Goal: Task Accomplishment & Management: Complete application form

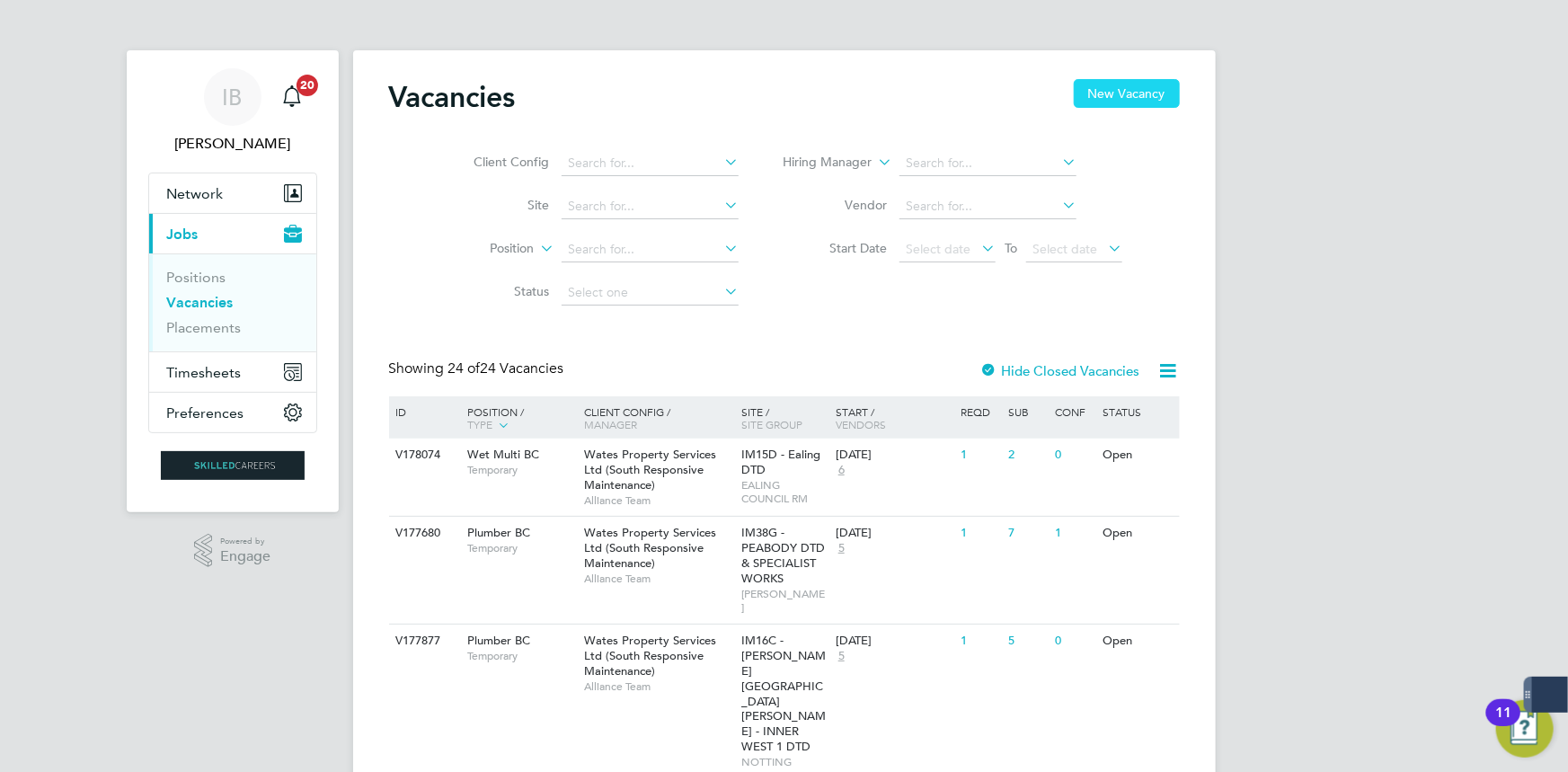
click at [1150, 101] on button "New Vacancy" at bounding box center [1127, 93] width 106 height 29
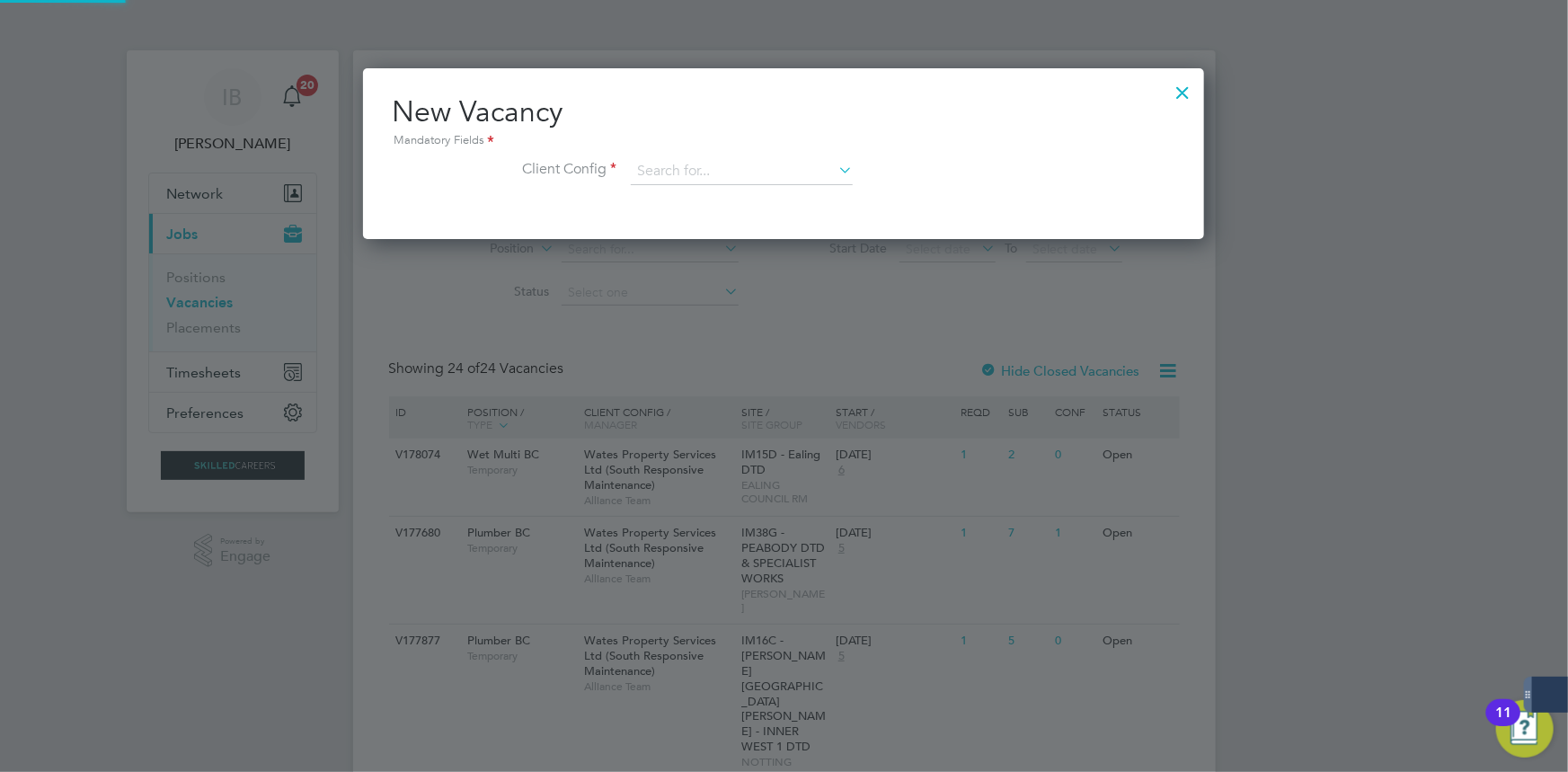
scroll to position [169, 841]
drag, startPoint x: 814, startPoint y: 385, endPoint x: 1154, endPoint y: 151, distance: 412.7
click at [825, 372] on div at bounding box center [784, 386] width 1568 height 772
click at [1195, 95] on div at bounding box center [1183, 88] width 32 height 32
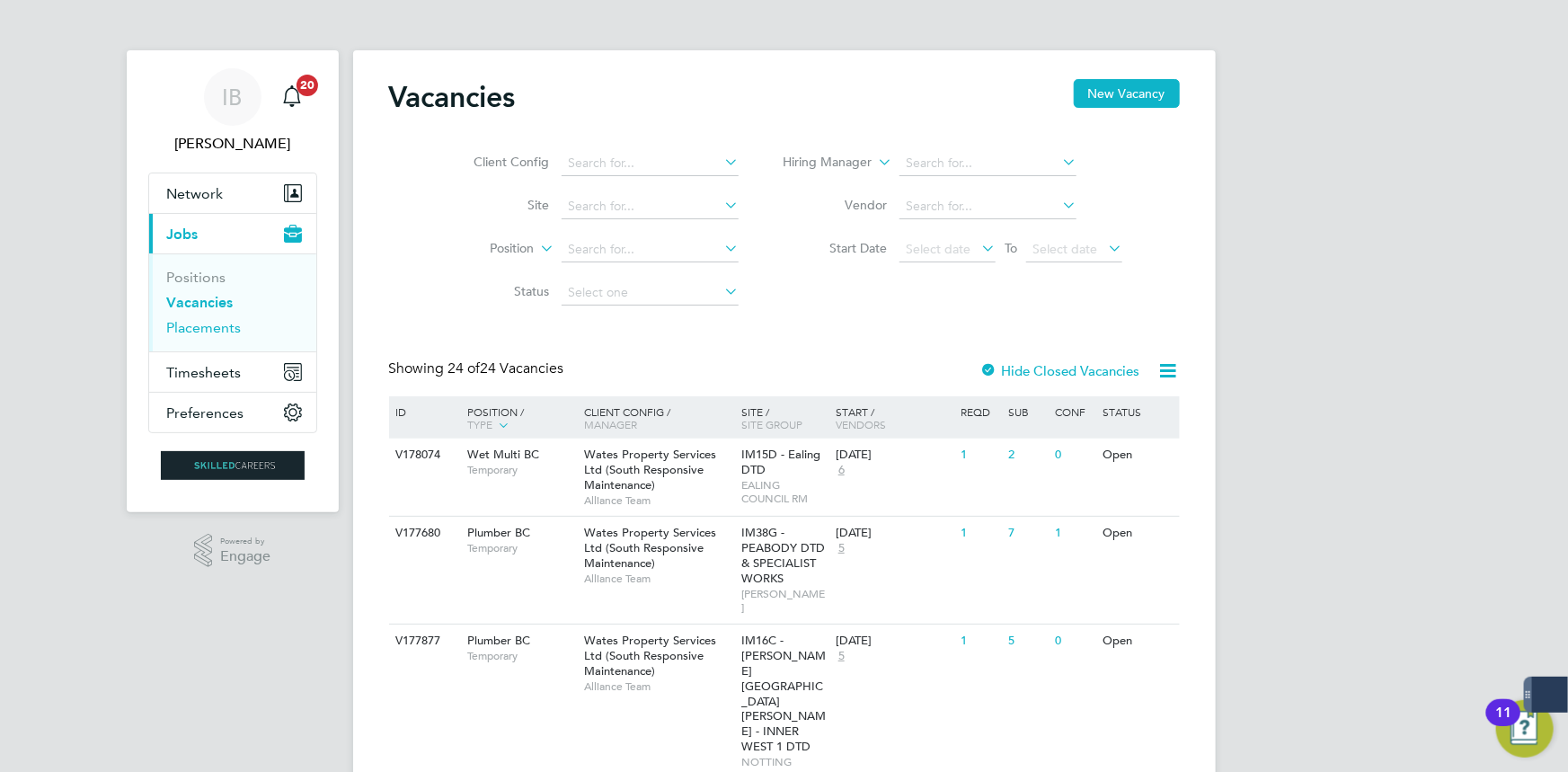
click at [187, 324] on link "Placements" at bounding box center [204, 327] width 75 height 17
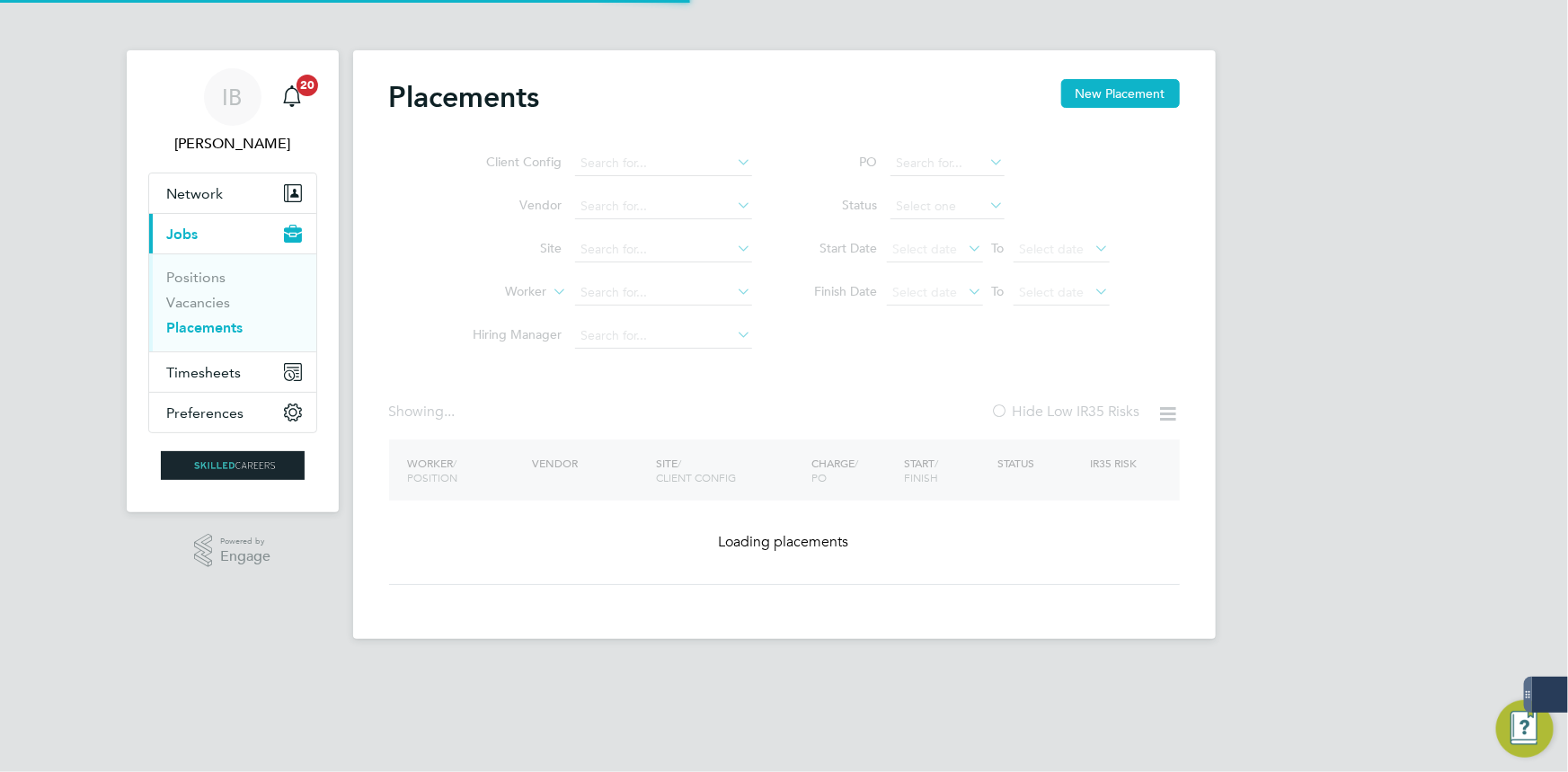
click at [199, 227] on button "Current page: Jobs" at bounding box center [233, 234] width 167 height 40
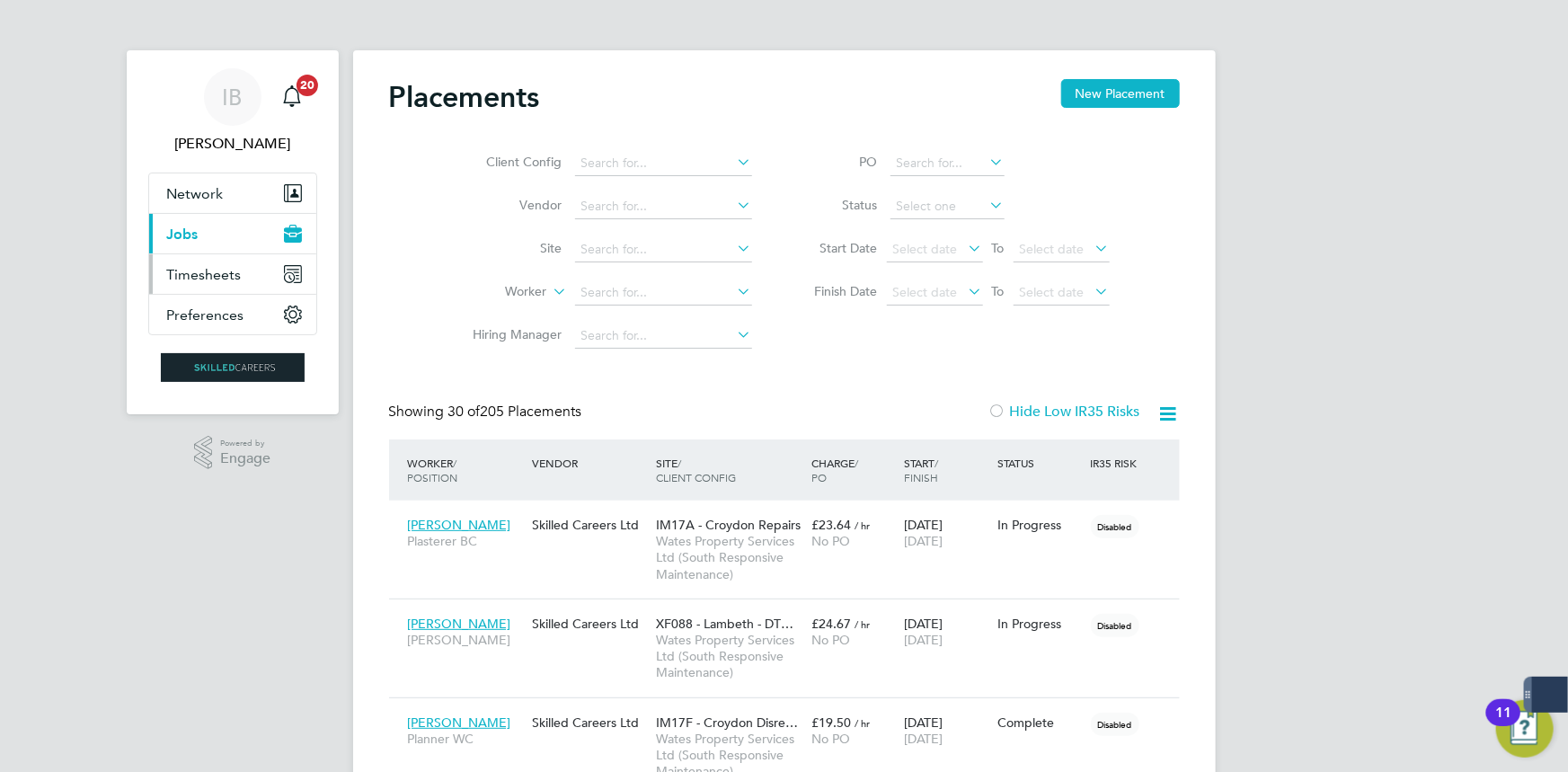
click at [206, 282] on button "Timesheets" at bounding box center [233, 274] width 167 height 40
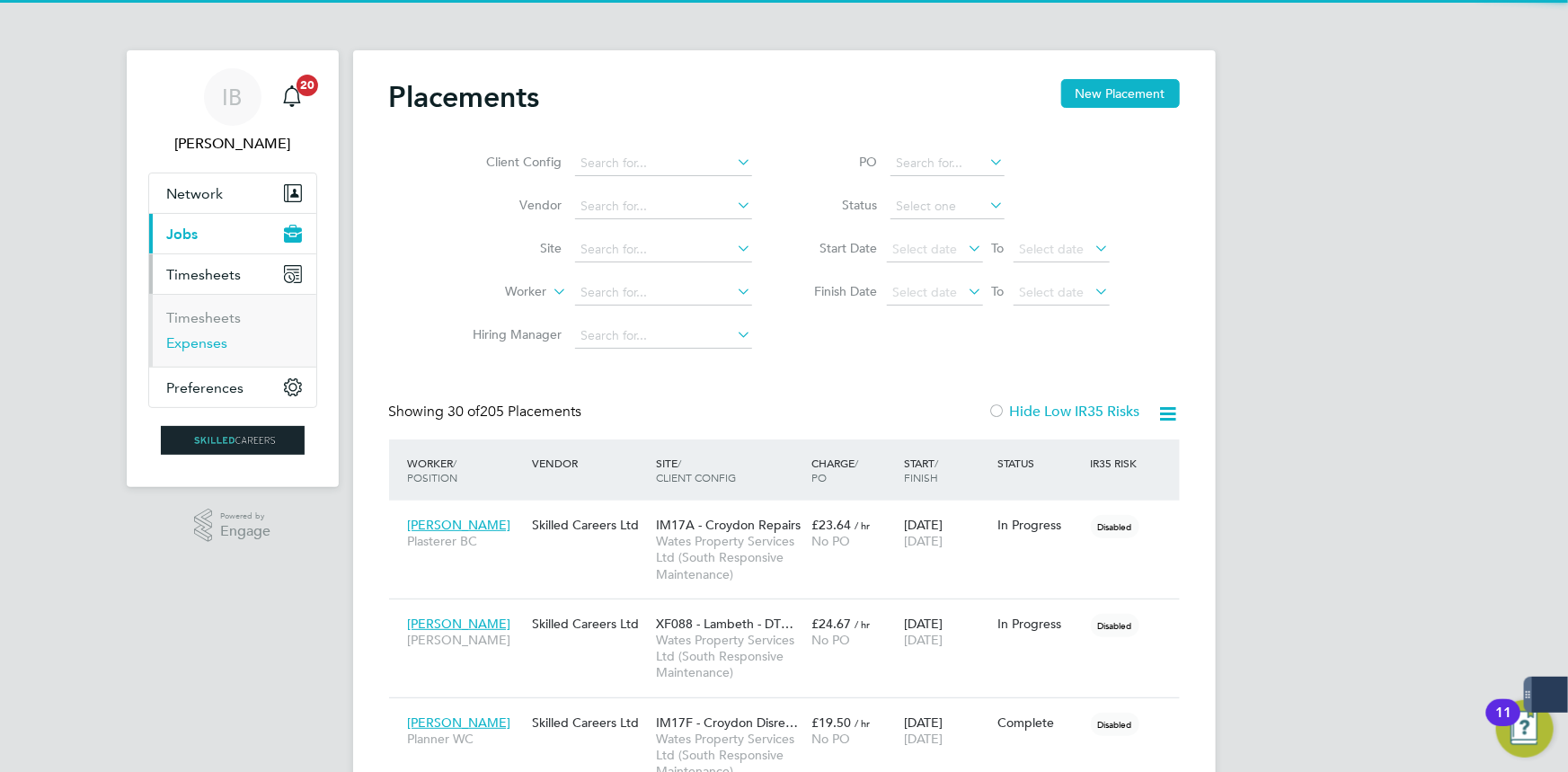
click at [206, 335] on link "Expenses" at bounding box center [197, 342] width 61 height 17
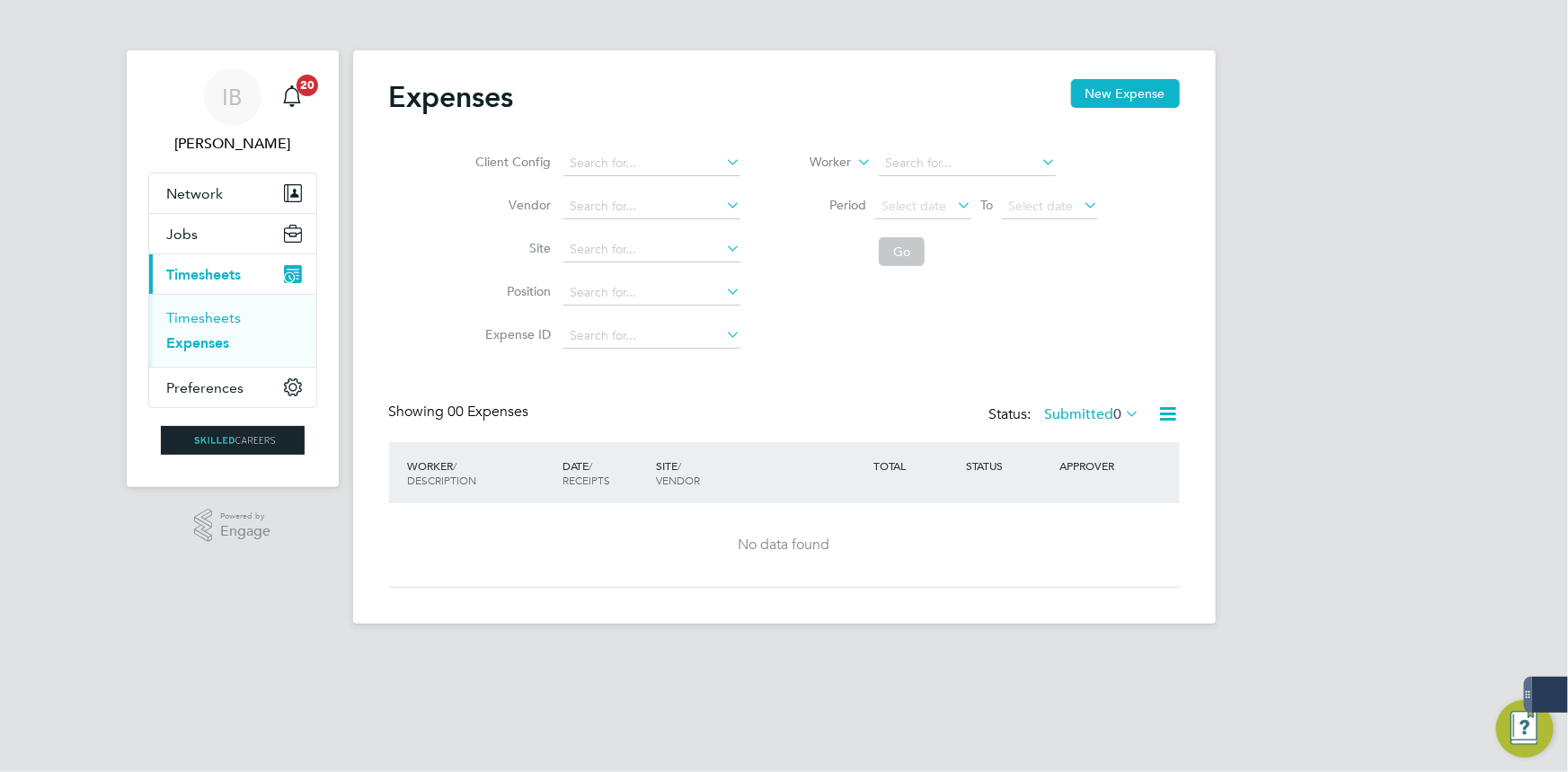
click at [206, 310] on link "Timesheets" at bounding box center [204, 317] width 75 height 17
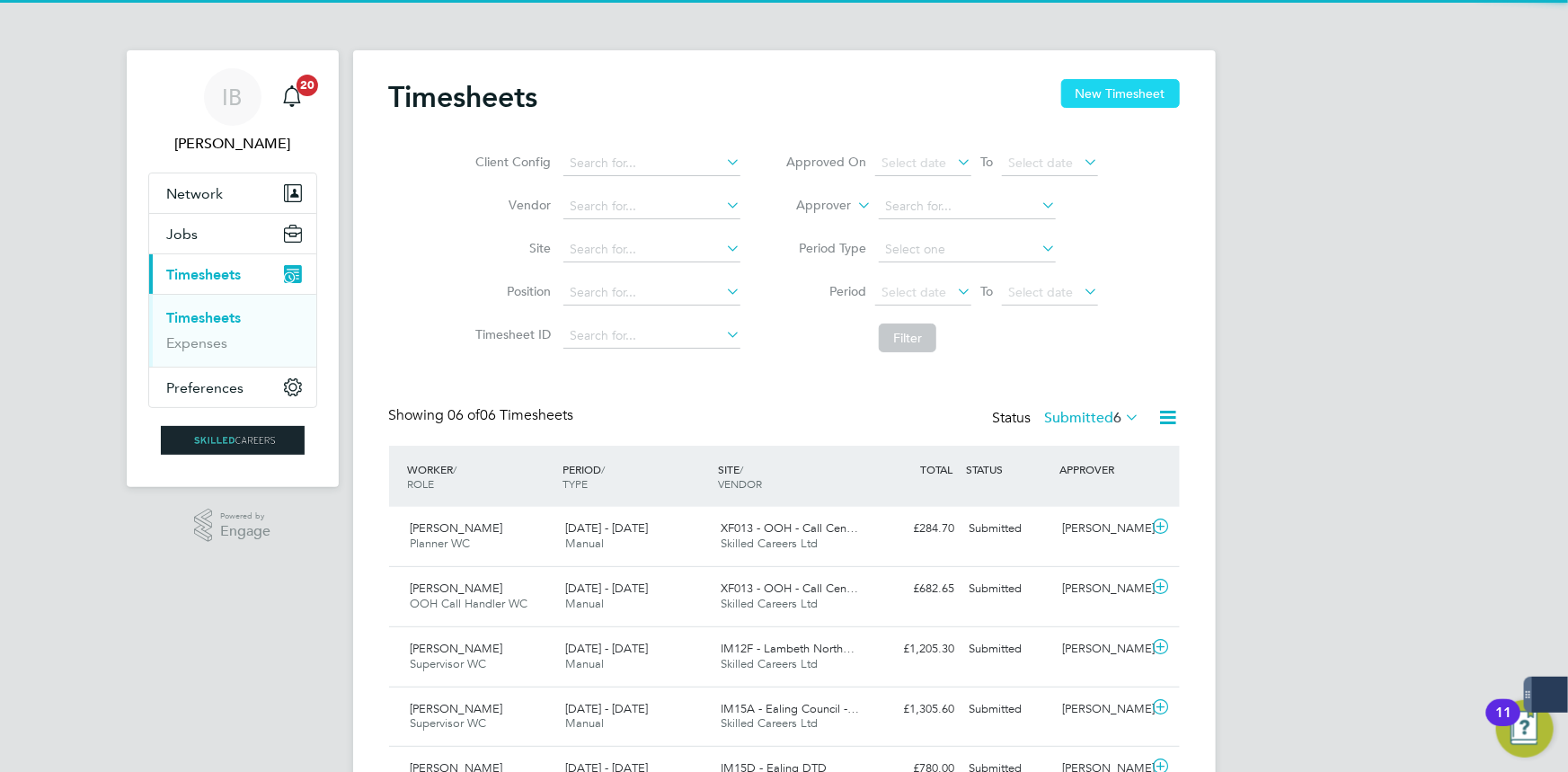
drag, startPoint x: 1120, startPoint y: 99, endPoint x: 1108, endPoint y: 102, distance: 12.4
click at [1120, 99] on button "New Timesheet" at bounding box center [1120, 93] width 119 height 29
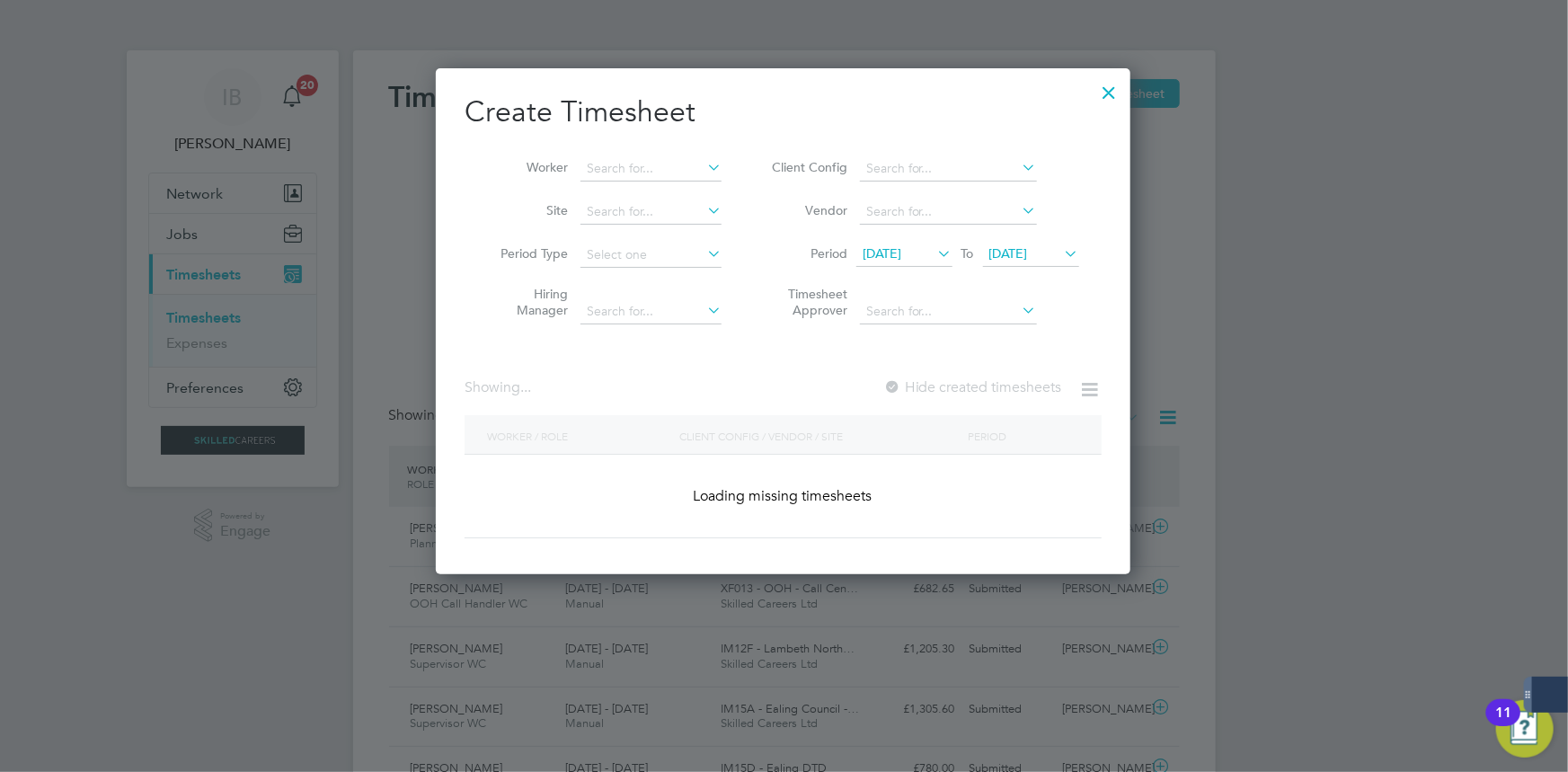
click at [633, 188] on li "Worker" at bounding box center [604, 168] width 279 height 43
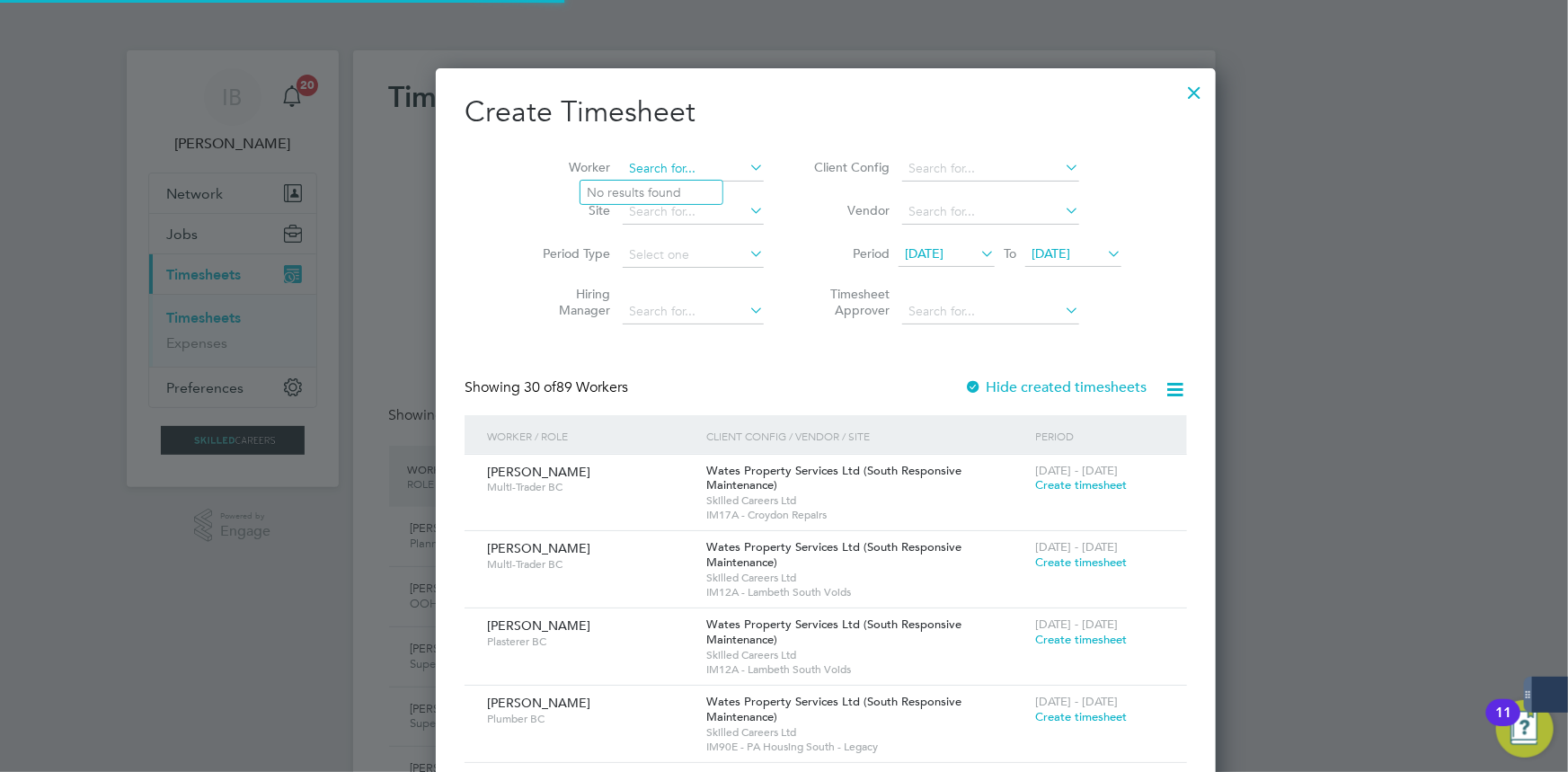
click at [635, 175] on input at bounding box center [693, 168] width 141 height 25
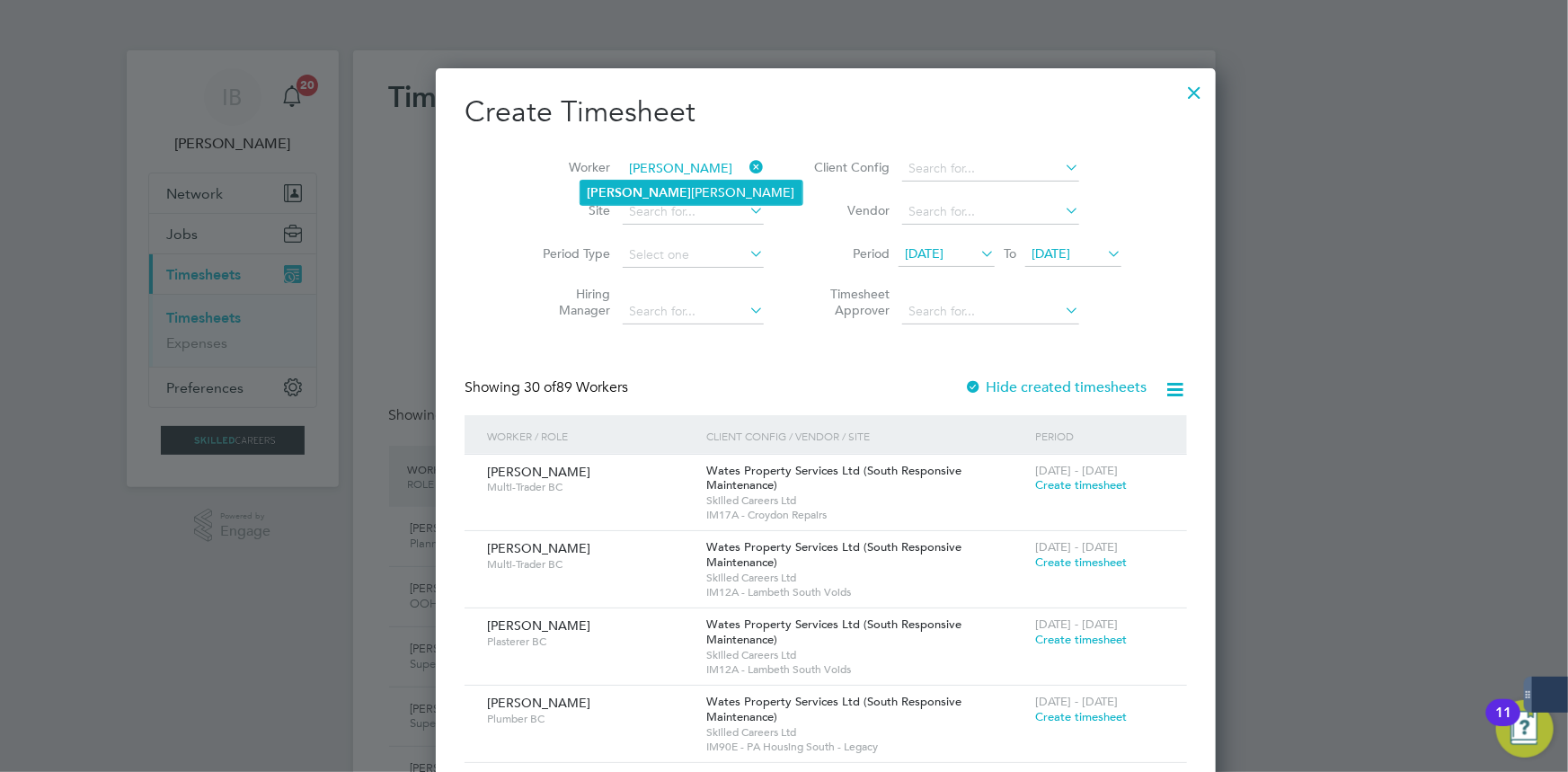
click at [685, 193] on li "[PERSON_NAME]" at bounding box center [691, 192] width 222 height 24
type input "[PERSON_NAME]"
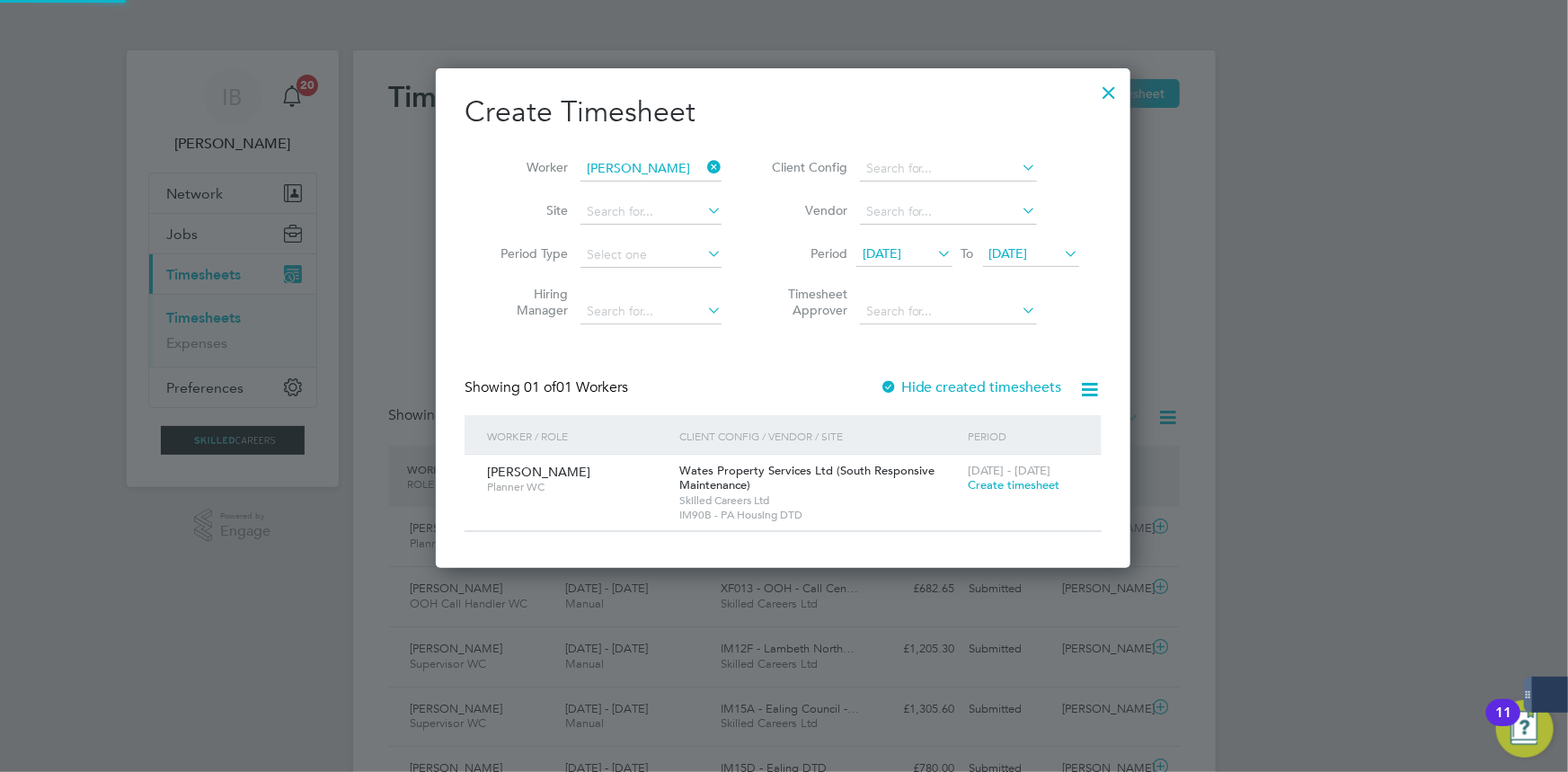
click at [1022, 477] on span "Create timesheet" at bounding box center [1013, 484] width 92 height 15
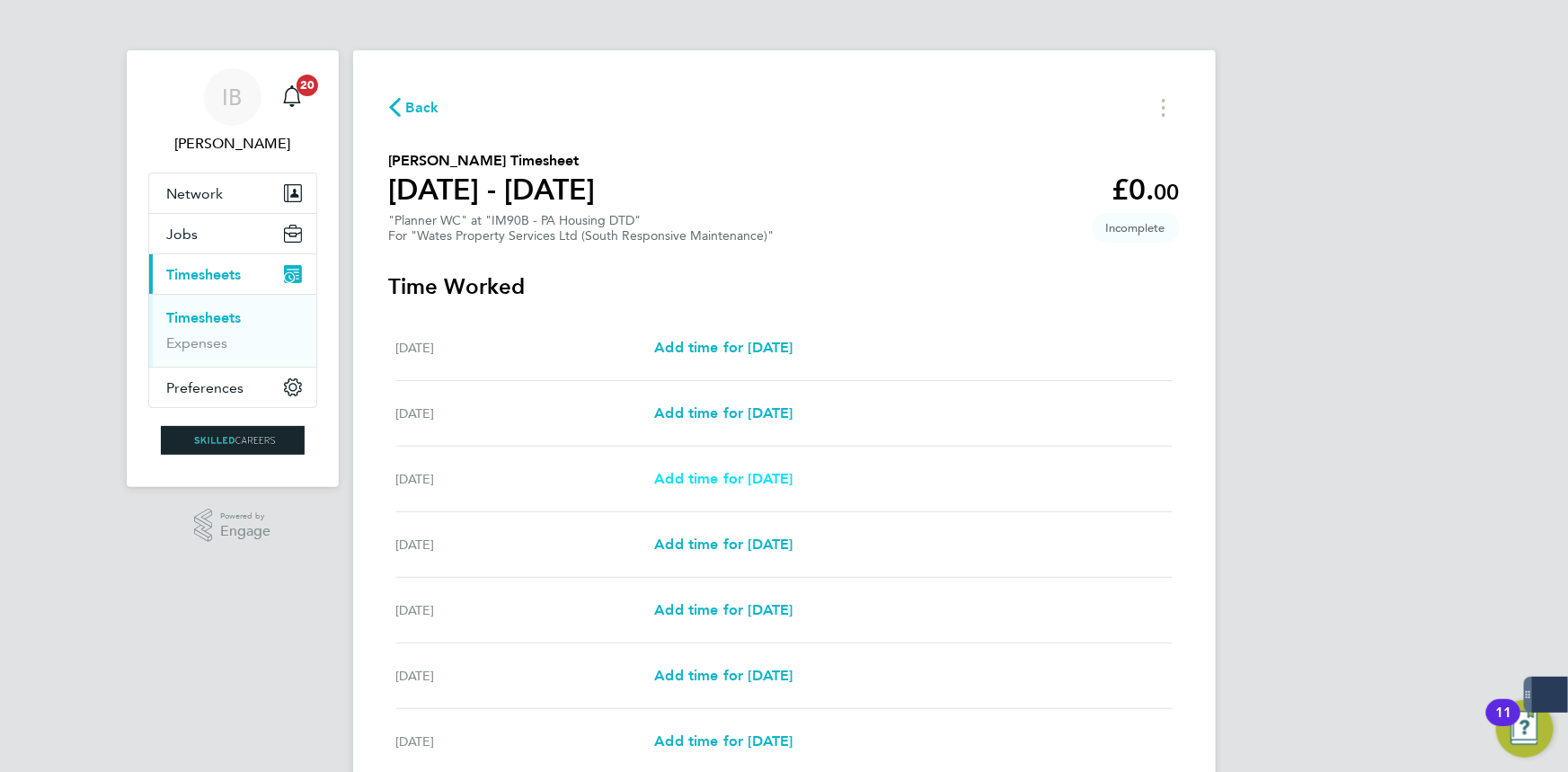
click at [732, 482] on span "Add time for [DATE]" at bounding box center [723, 478] width 138 height 17
select select "30"
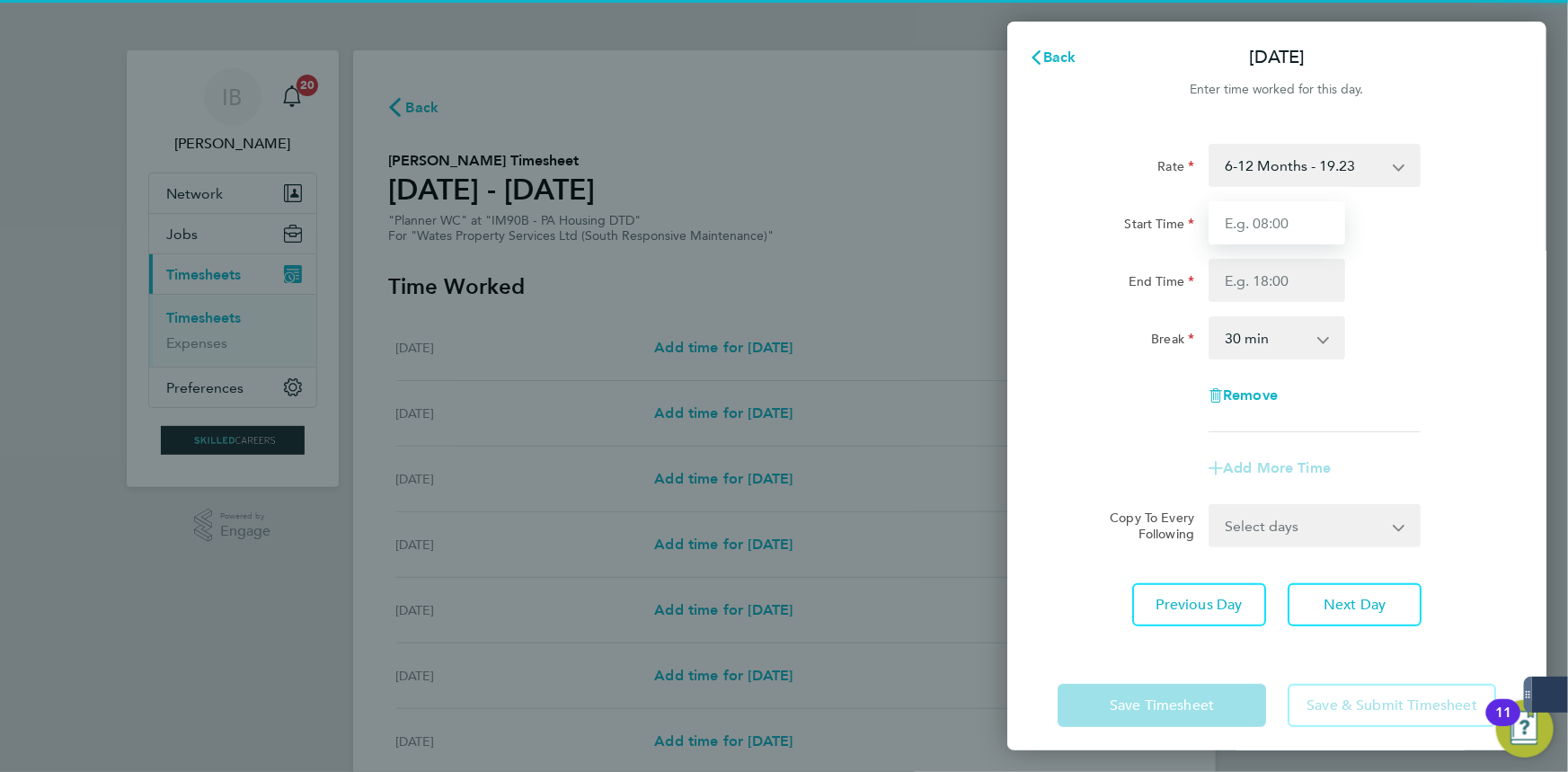
drag, startPoint x: 1293, startPoint y: 239, endPoint x: 1283, endPoint y: 244, distance: 11.2
click at [1293, 239] on input "Start Time" at bounding box center [1276, 222] width 136 height 43
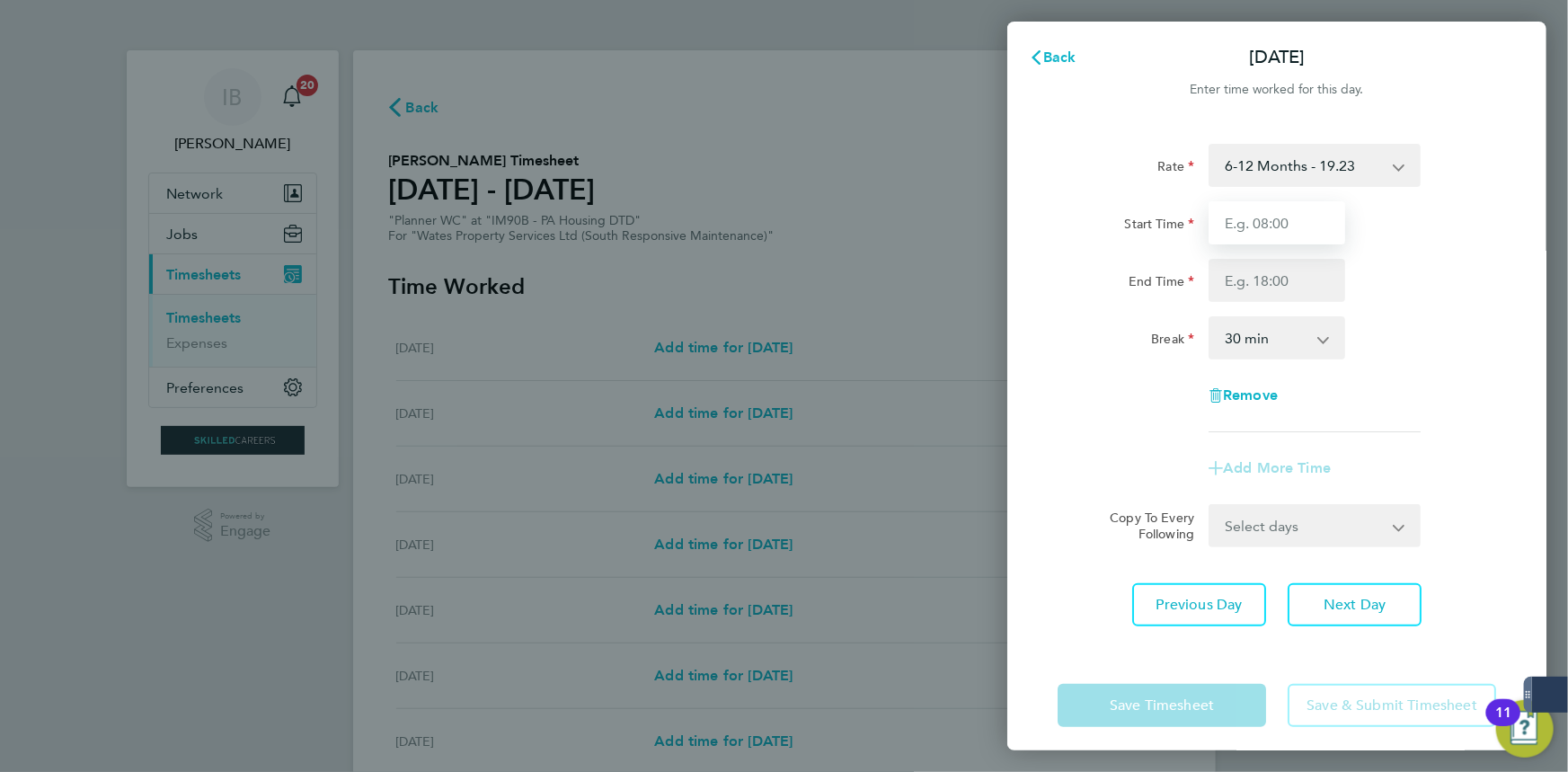
type input "08:00"
click at [1293, 287] on input "End Time" at bounding box center [1276, 280] width 136 height 43
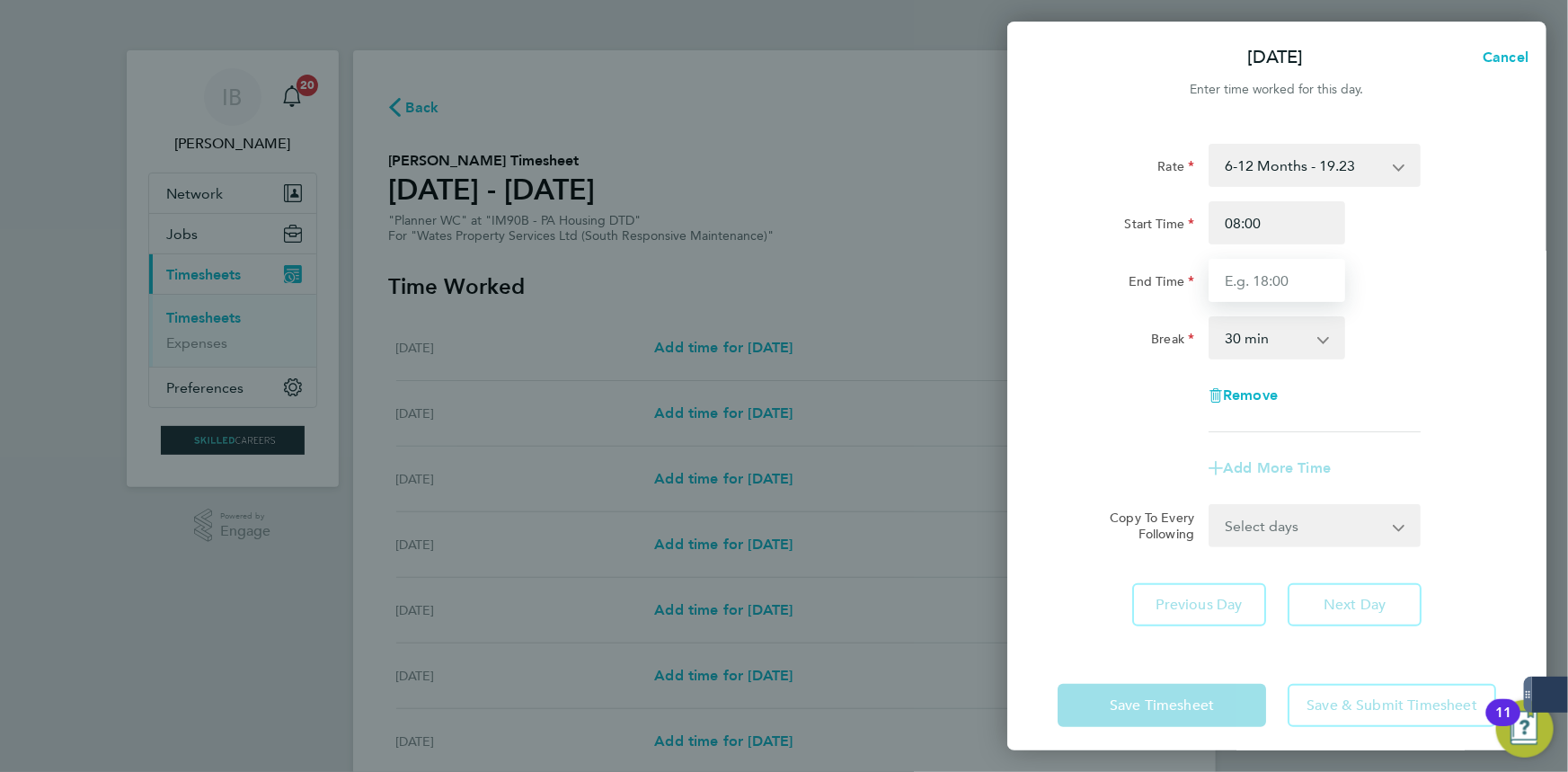
type input "17:00"
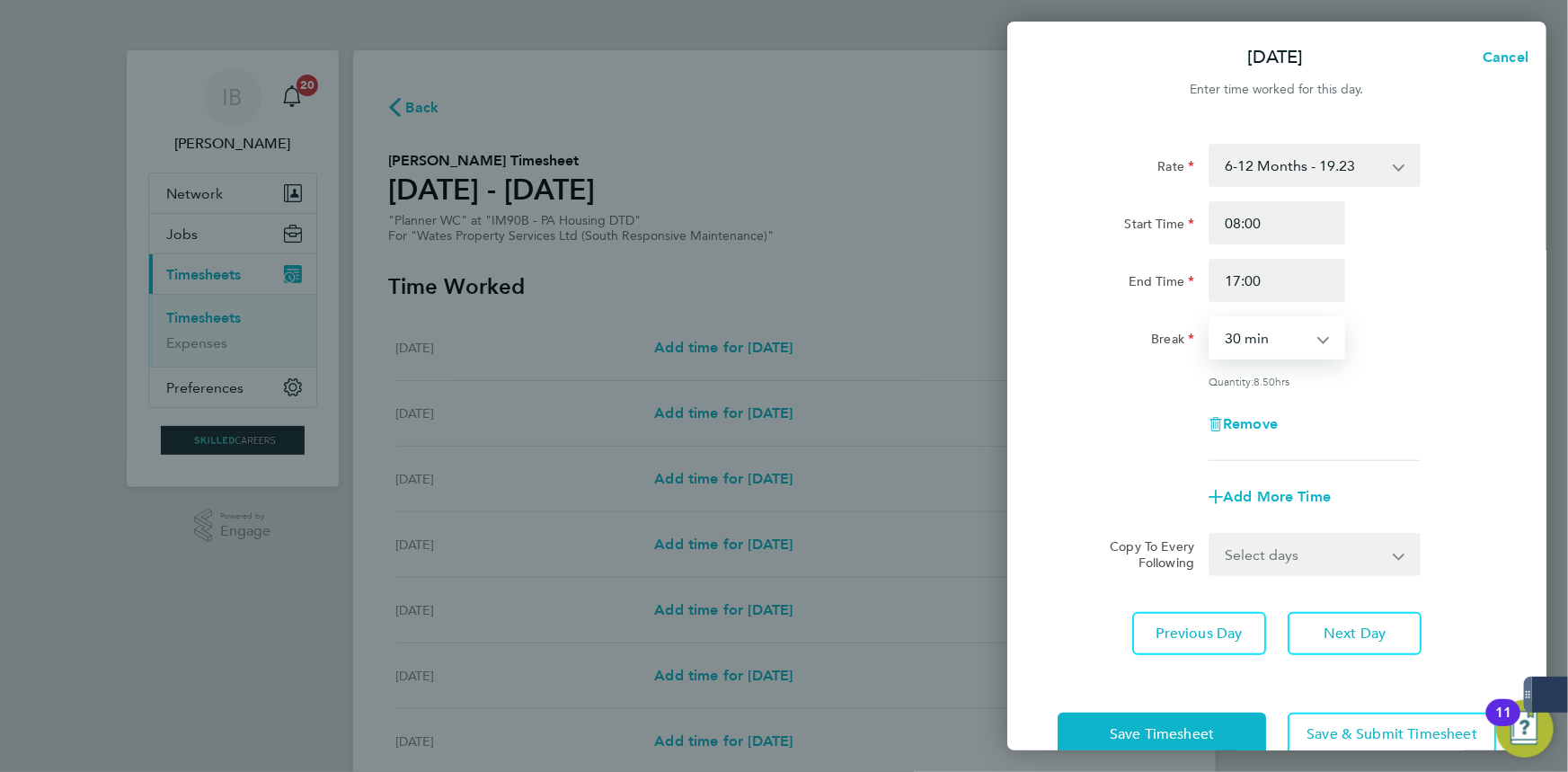
click at [1300, 349] on select "0 min 15 min 30 min 45 min 60 min 75 min 90 min" at bounding box center [1266, 338] width 112 height 40
select select "60"
click at [1210, 318] on select "0 min 15 min 30 min 45 min 60 min 75 min 90 min" at bounding box center [1266, 338] width 112 height 40
drag, startPoint x: 1268, startPoint y: 560, endPoint x: 1267, endPoint y: 569, distance: 9.1
click at [1268, 560] on select "Select days Day [DATE] [DATE] [DATE] [DATE]" at bounding box center [1304, 555] width 188 height 40
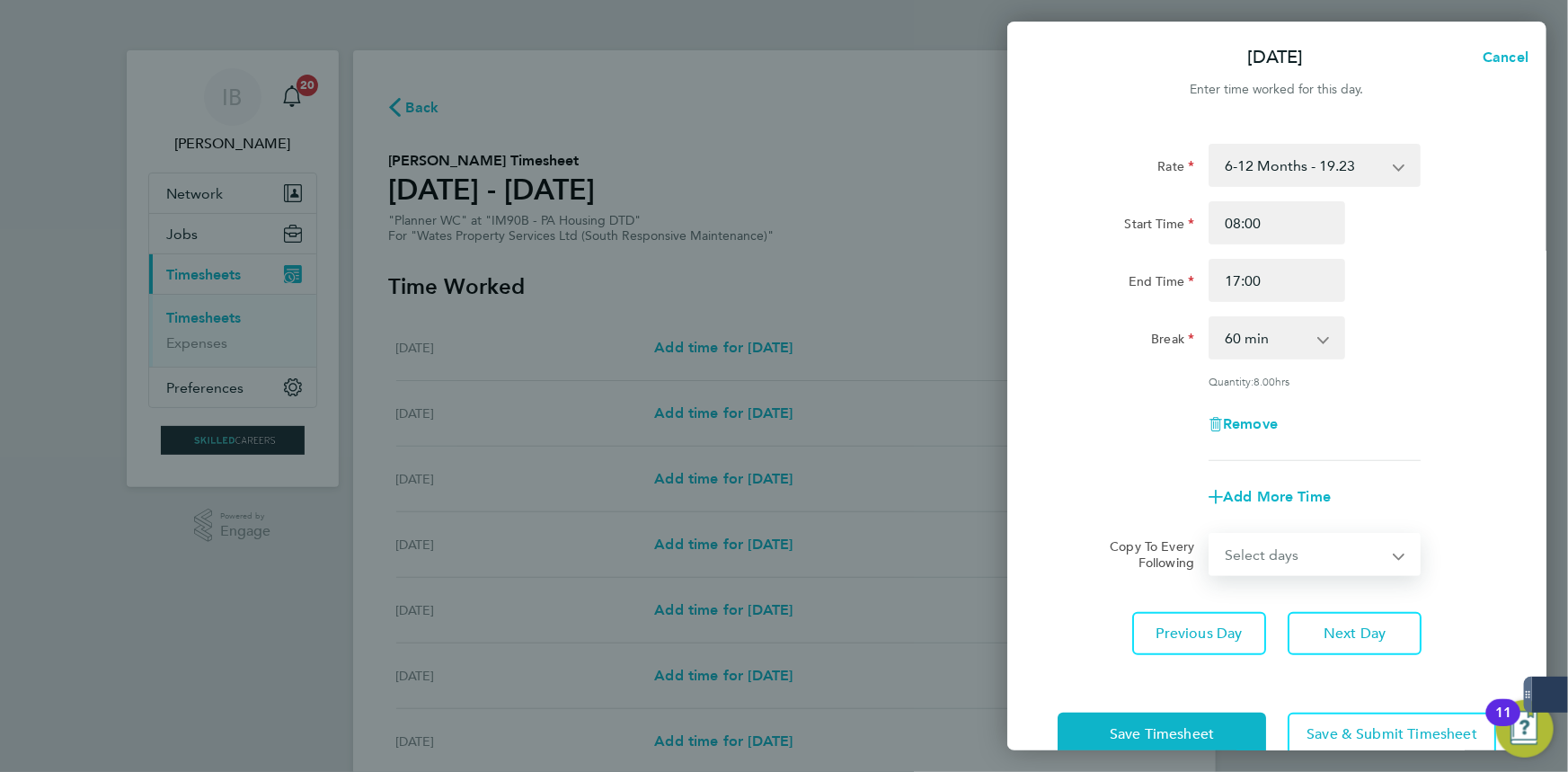
select select "DAY"
click at [1210, 535] on select "Select days Day [DATE] [DATE] [DATE] [DATE]" at bounding box center [1304, 555] width 188 height 40
select select "[DATE]"
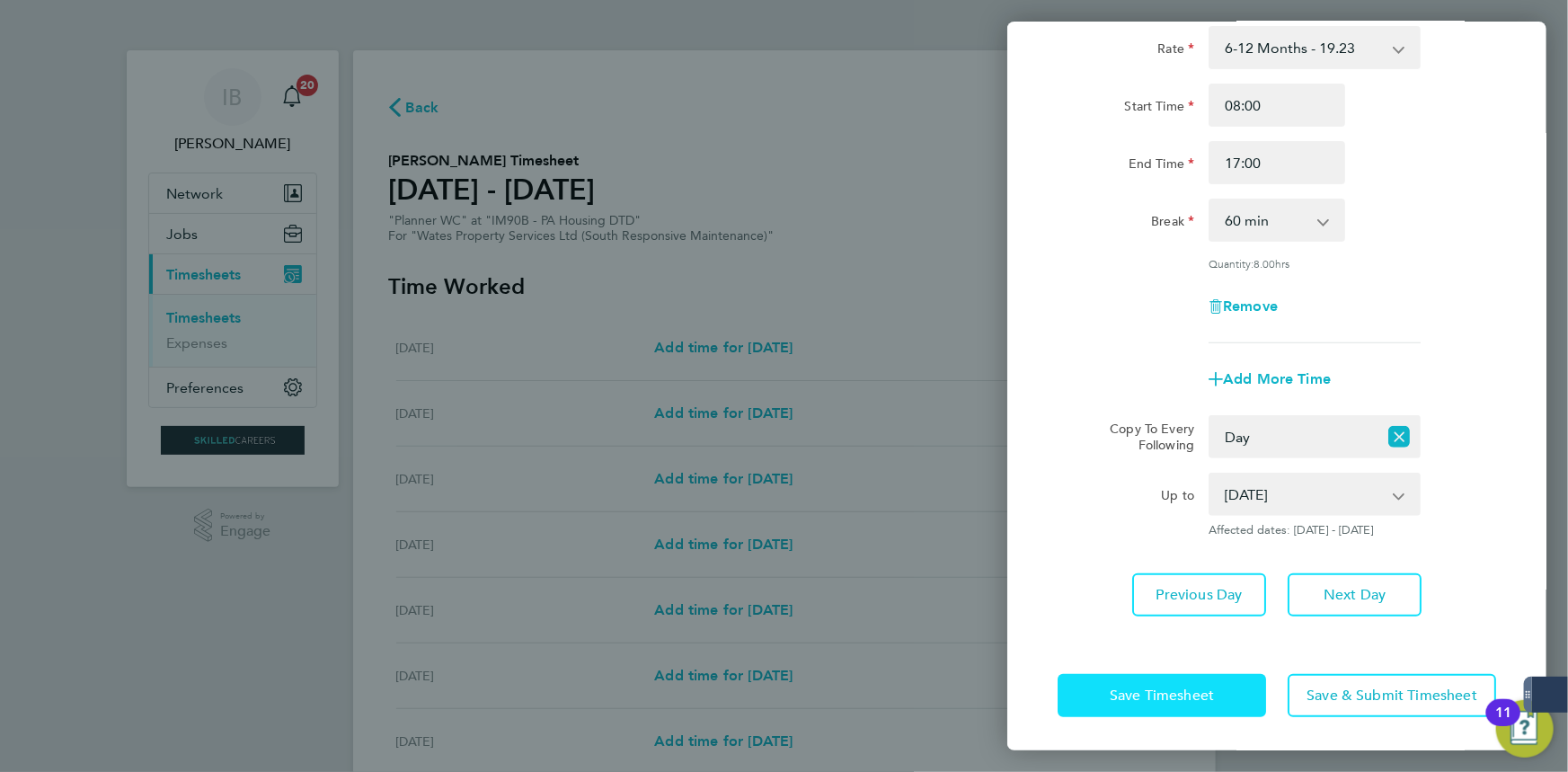
click at [1200, 709] on button "Save Timesheet" at bounding box center [1161, 694] width 208 height 43
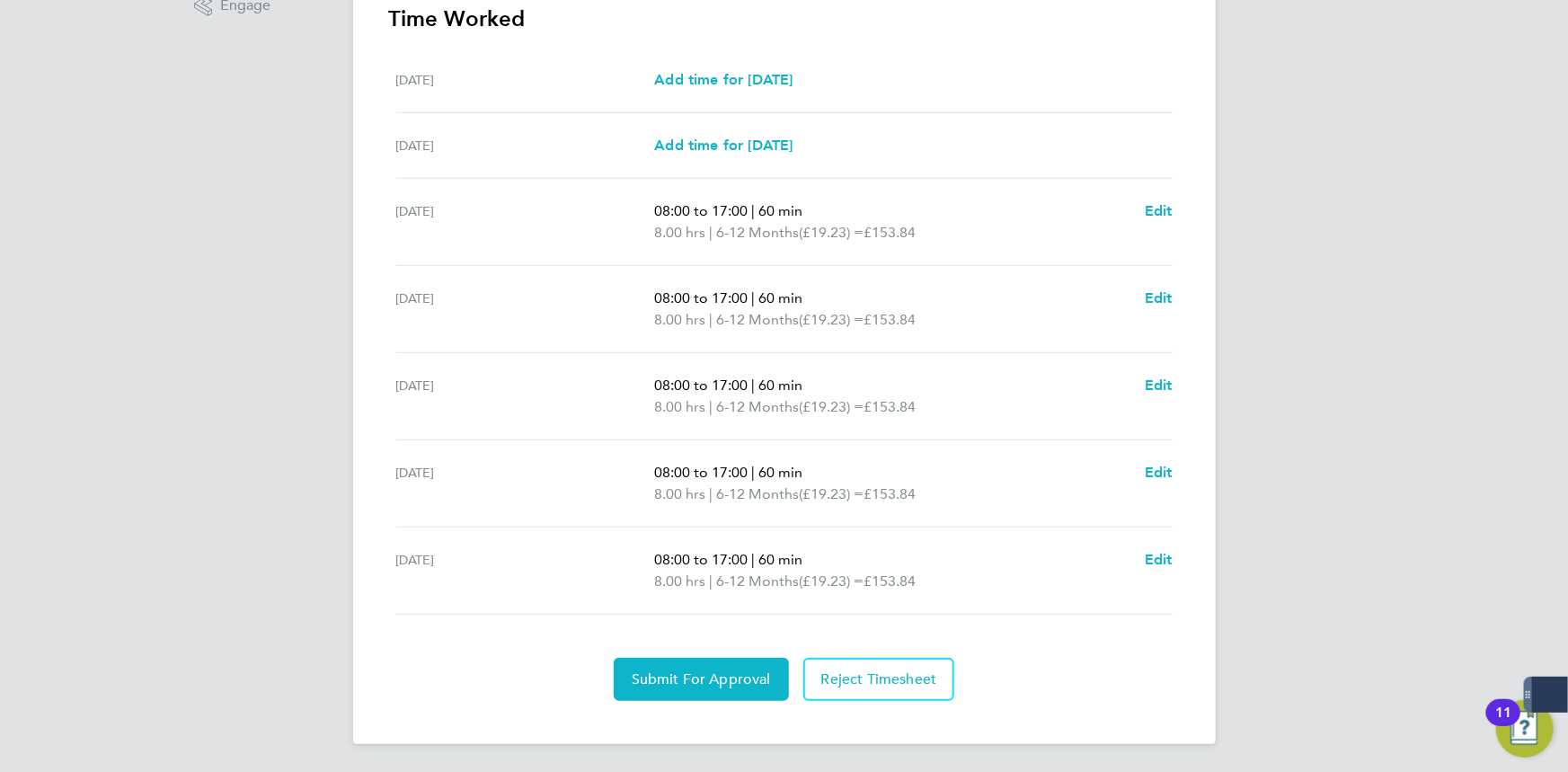
click at [728, 649] on section "Time Worked [DATE] Add time for [DATE] Add time for [DATE] [DATE] Add time for …" at bounding box center [785, 353] width 791 height 696
click at [728, 665] on button "Submit For Approval" at bounding box center [701, 678] width 175 height 43
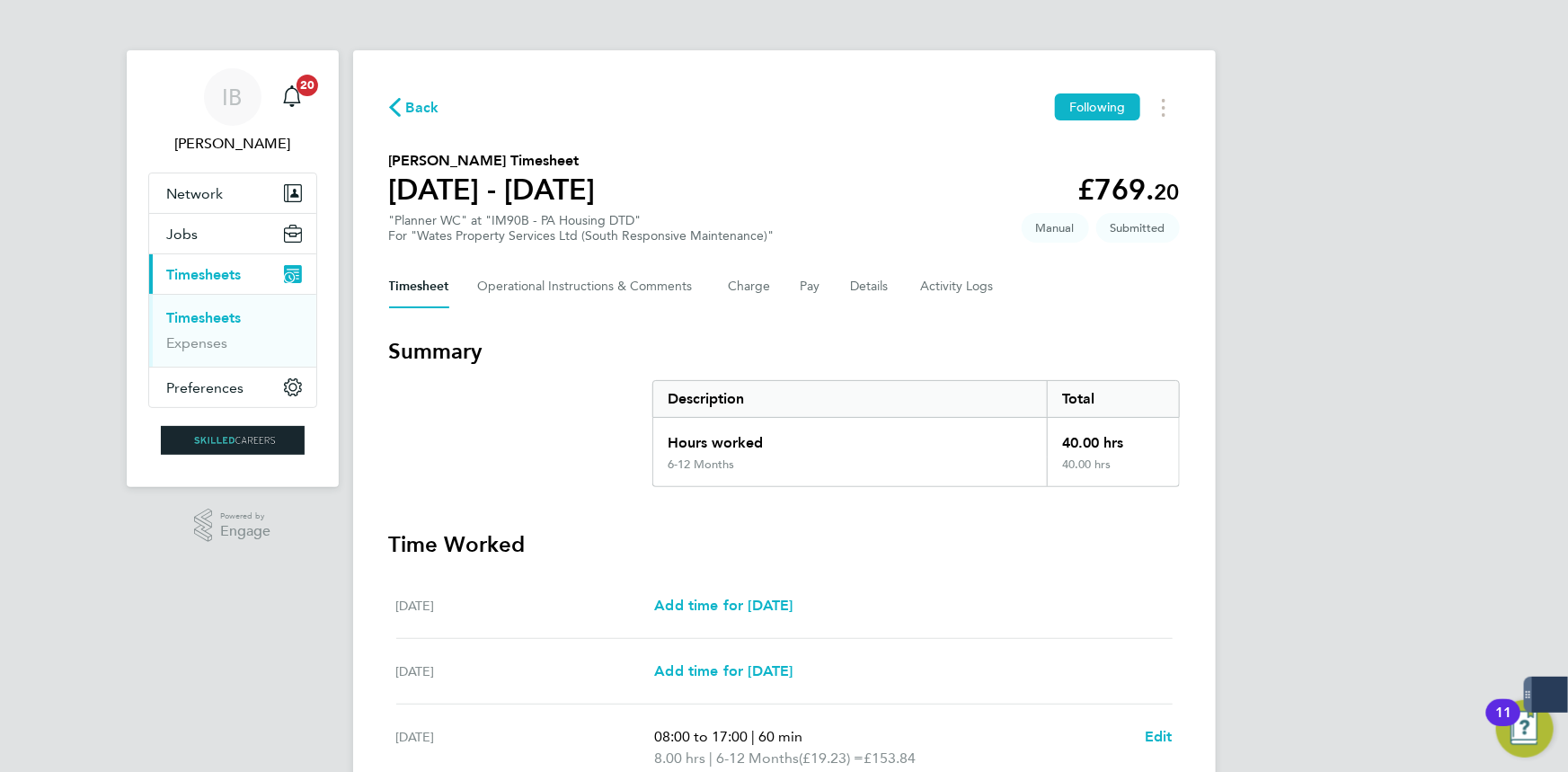
click at [405, 103] on span "Back" at bounding box center [414, 106] width 51 height 17
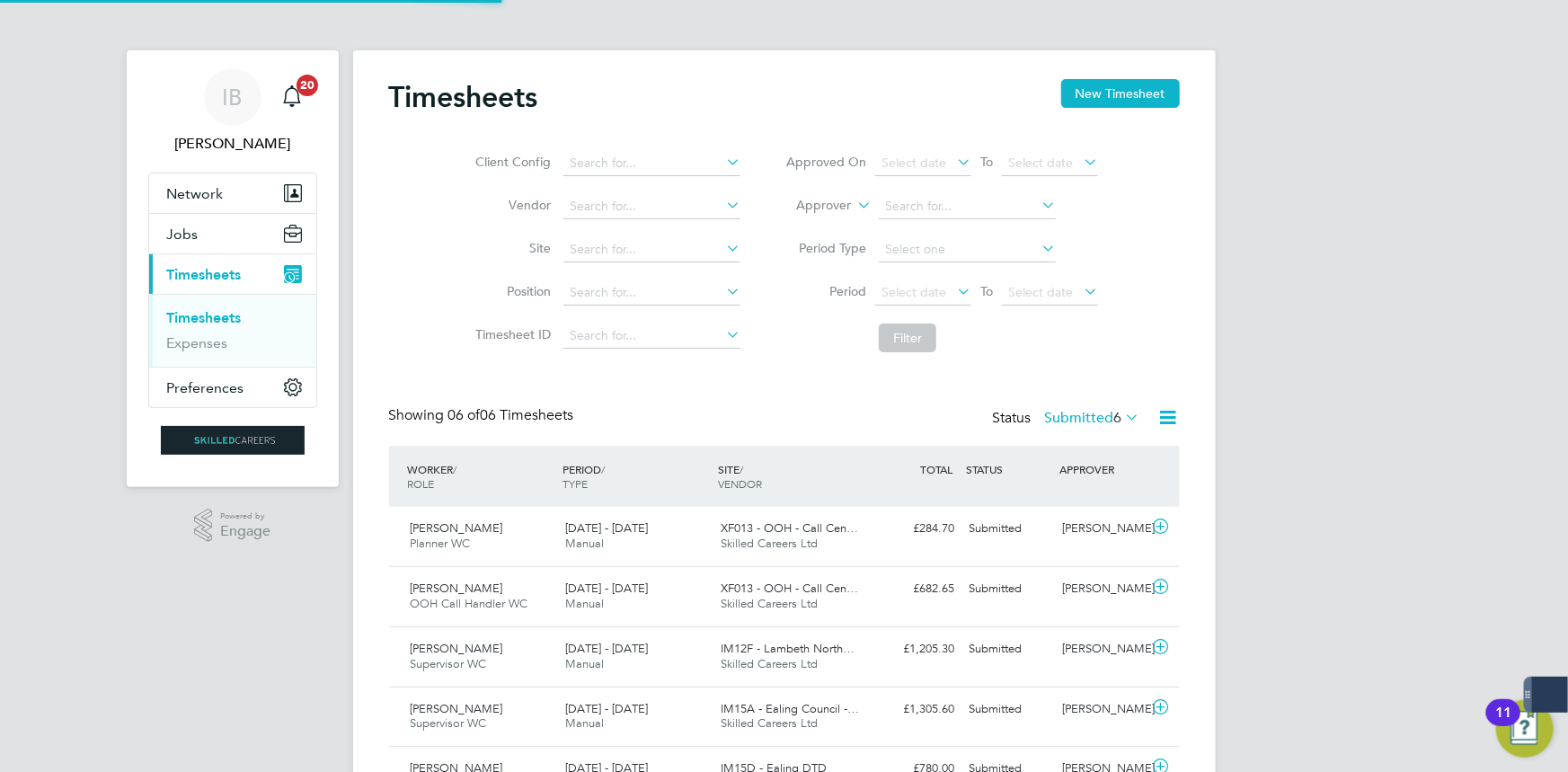
scroll to position [45, 155]
click at [1116, 95] on button "New Timesheet" at bounding box center [1120, 93] width 119 height 29
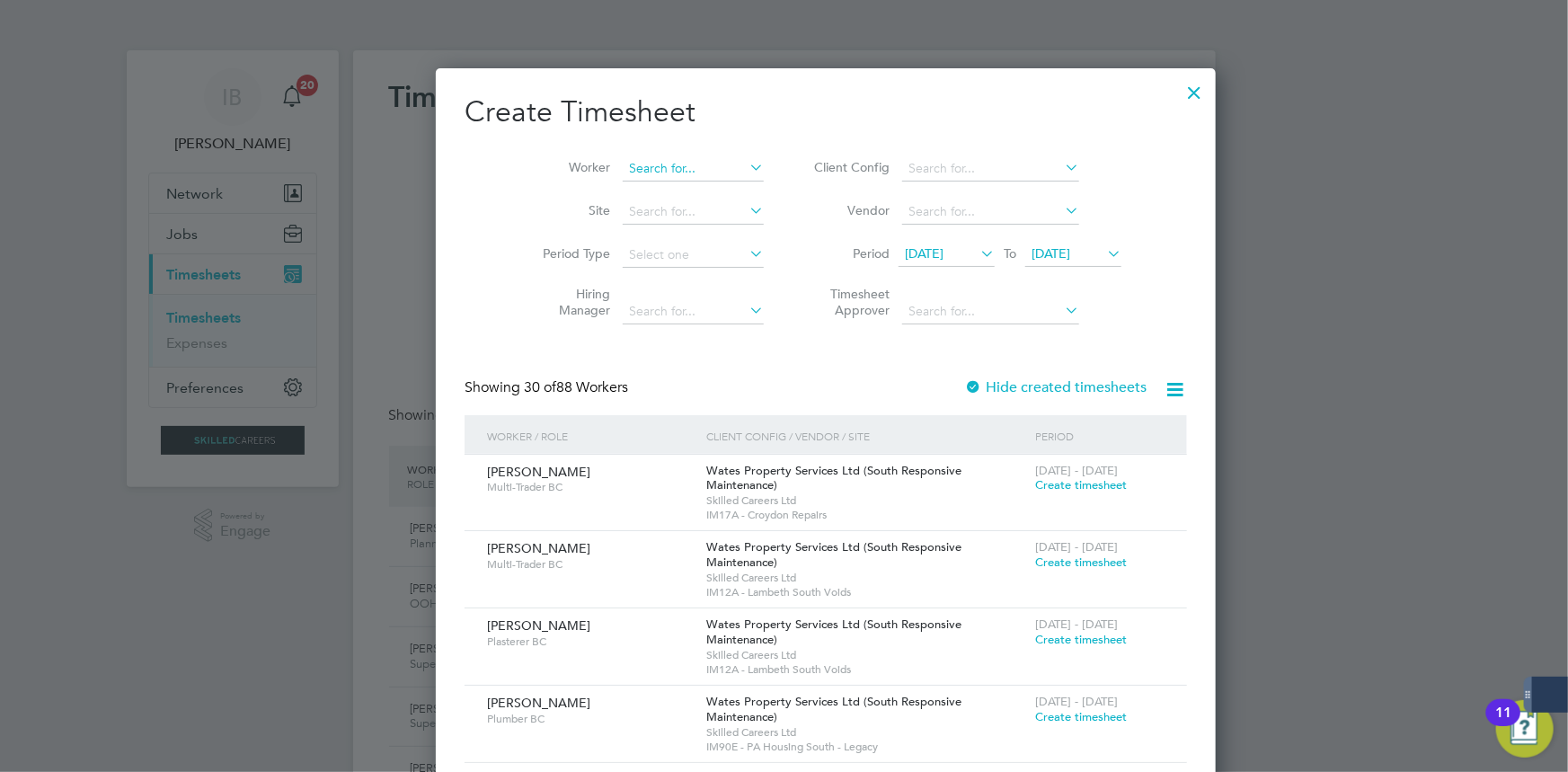
click at [676, 161] on input at bounding box center [693, 168] width 141 height 25
click at [654, 188] on li "Mosi mileoluwa Aliu" at bounding box center [652, 192] width 141 height 24
type input "Mosimileoluwa Aliu"
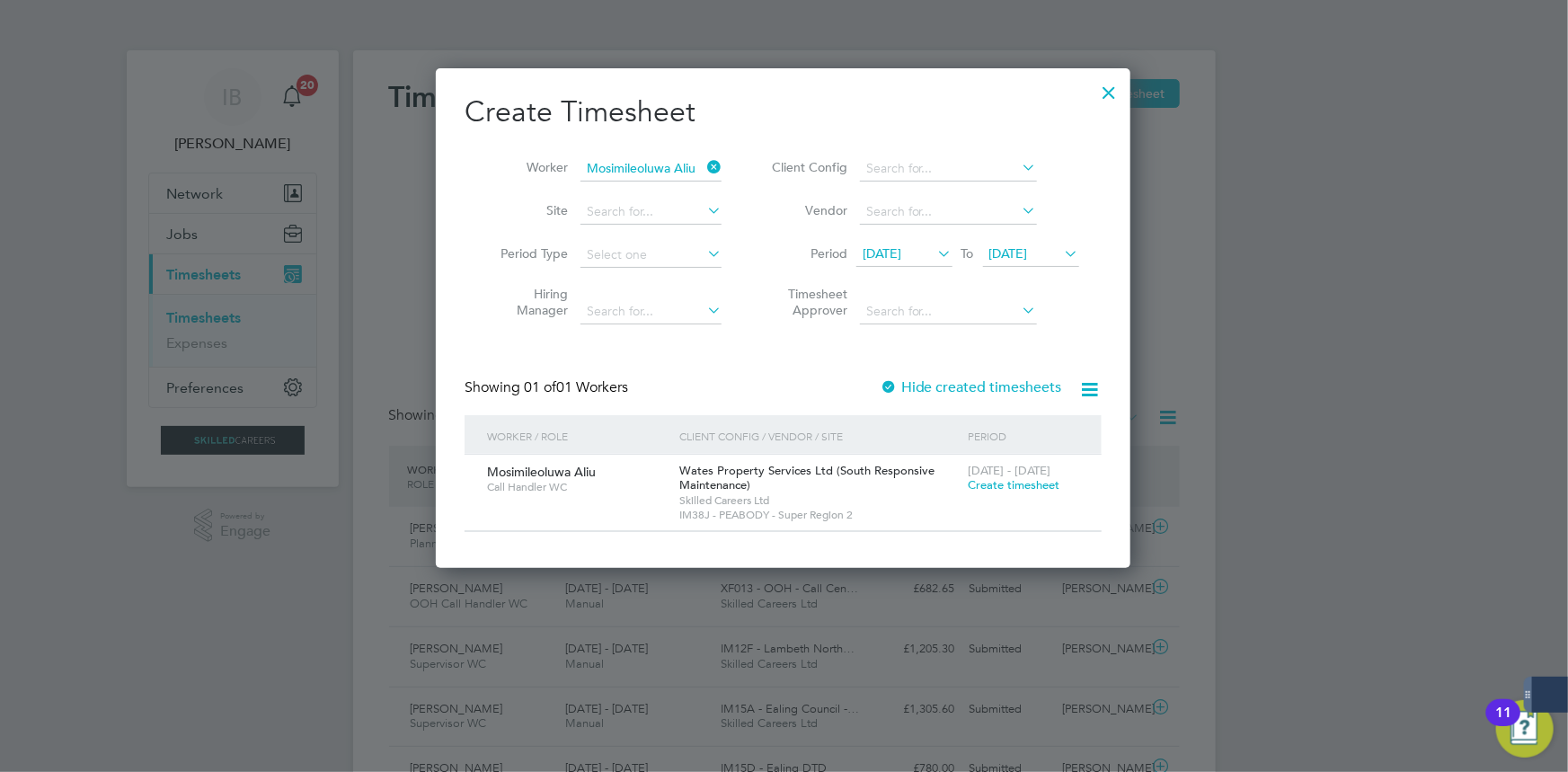
click at [1049, 481] on span "Create timesheet" at bounding box center [1013, 484] width 92 height 15
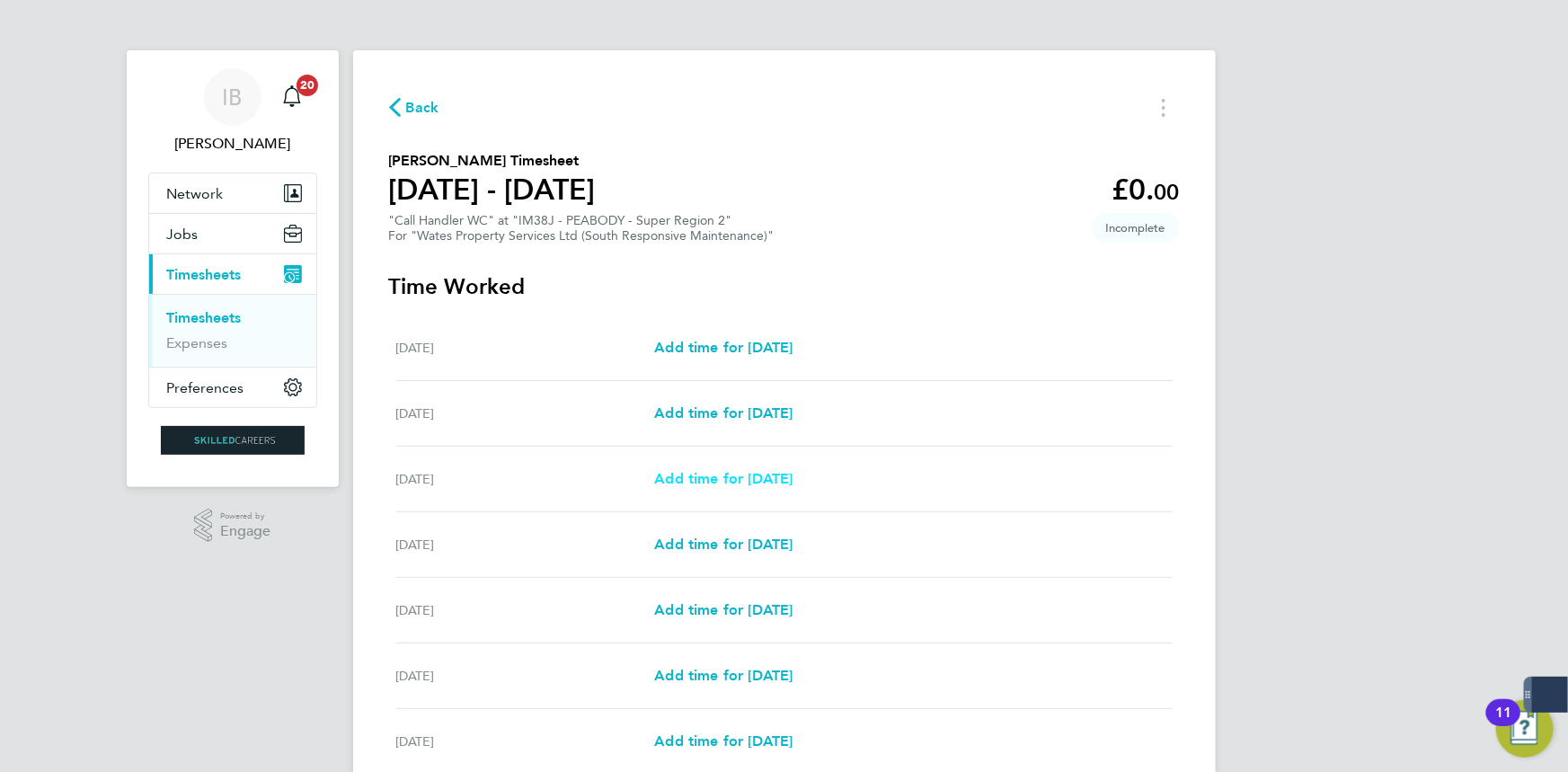
click at [700, 487] on link "Add time for [DATE]" at bounding box center [723, 479] width 138 height 22
select select "30"
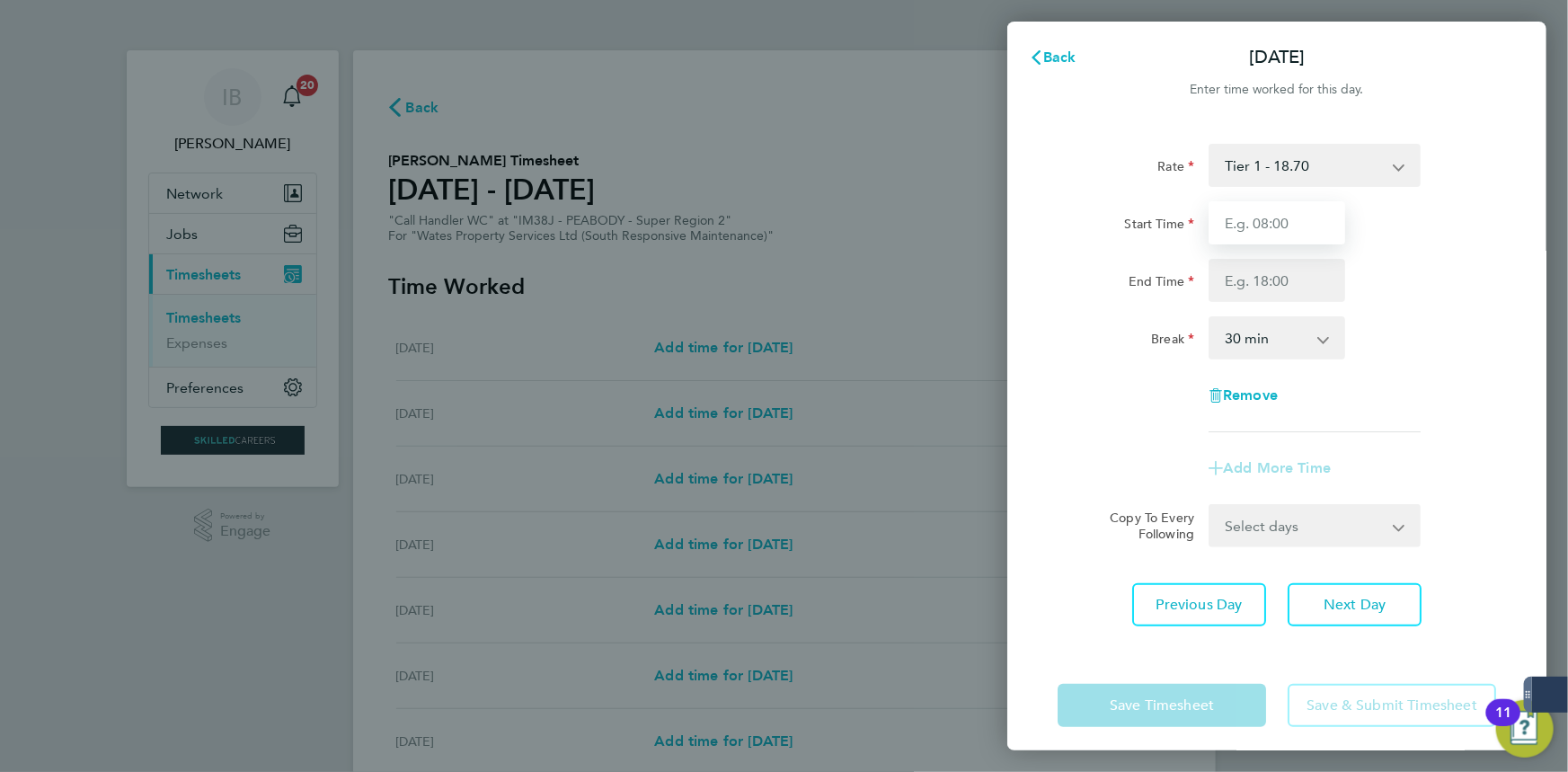
click at [1297, 224] on input "Start Time" at bounding box center [1276, 222] width 136 height 43
type input "08:00"
click at [1277, 303] on div "Rate Tier 1 - 18.70 Start Time 08:00 End Time Break 0 min 15 min 30 min 45 min …" at bounding box center [1276, 287] width 438 height 288
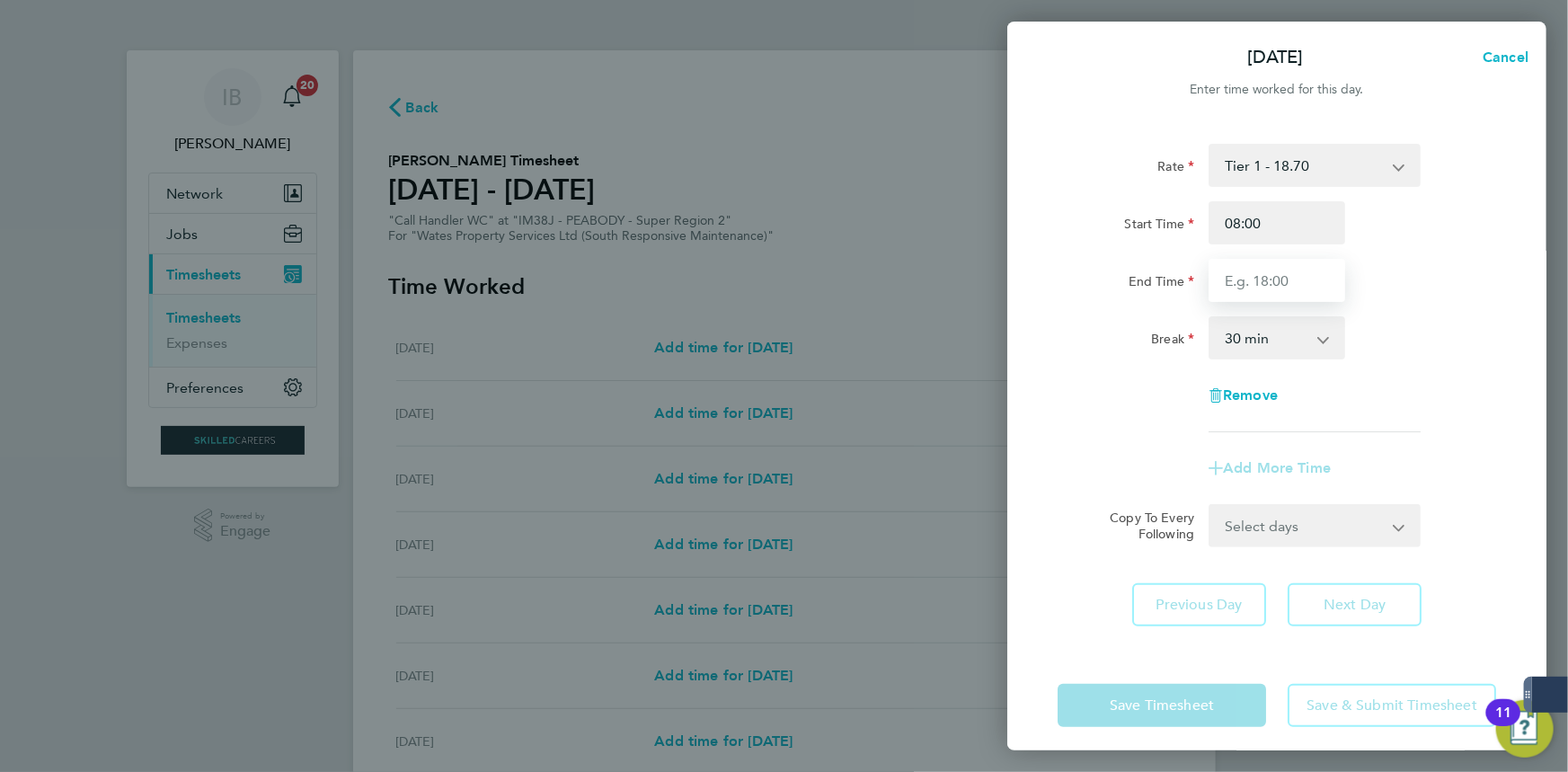
click at [1267, 288] on input "End Time" at bounding box center [1276, 280] width 136 height 43
type input "17:00"
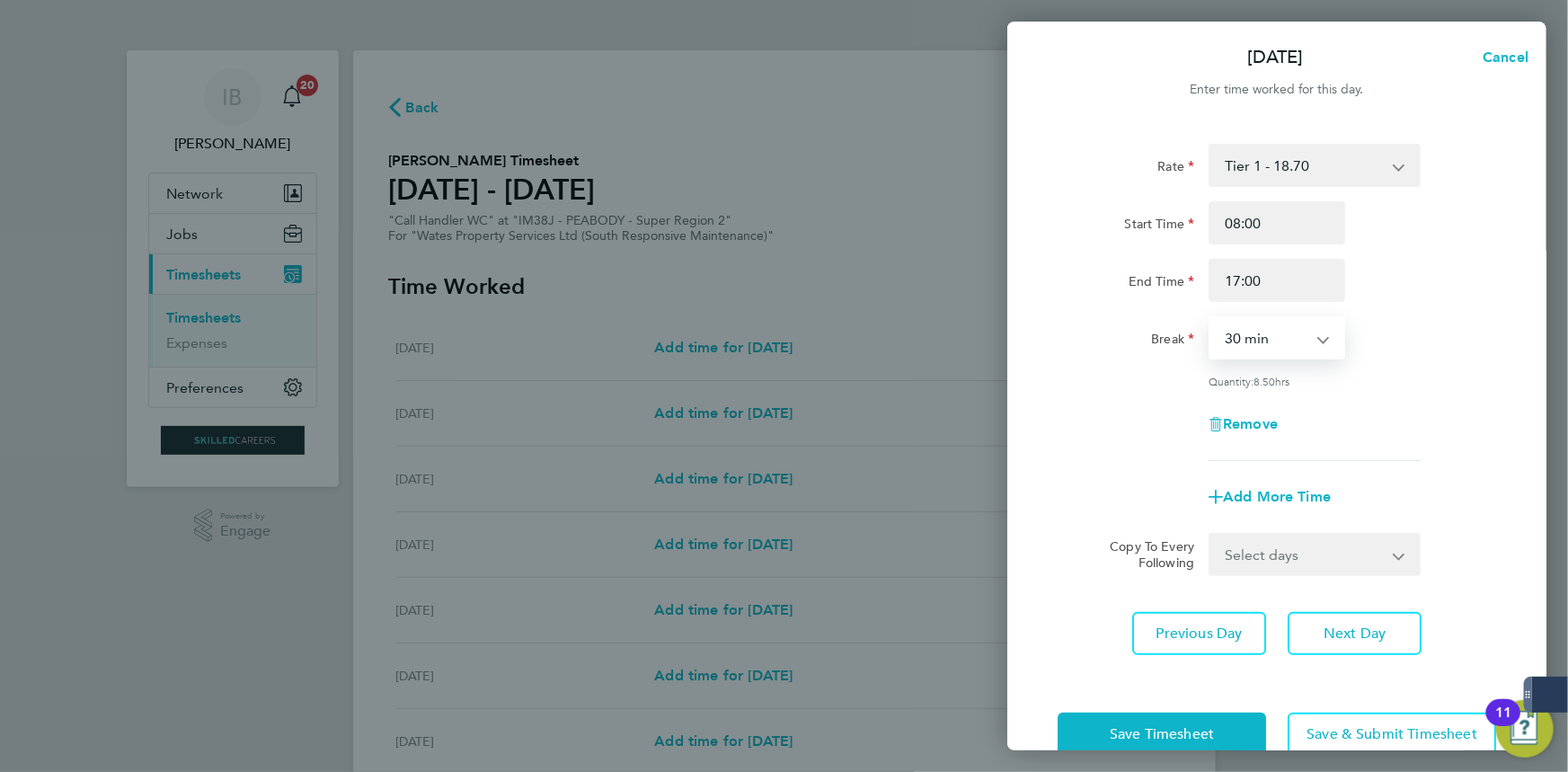
click at [1272, 342] on select "0 min 15 min 30 min 45 min 60 min 75 min 90 min" at bounding box center [1266, 338] width 112 height 40
select select "60"
click at [1210, 318] on select "0 min 15 min 30 min 45 min 60 min 75 min 90 min" at bounding box center [1266, 338] width 112 height 40
click at [1303, 543] on select "Select days Day [DATE] [DATE] [DATE] [DATE]" at bounding box center [1304, 555] width 188 height 40
select select "DAY"
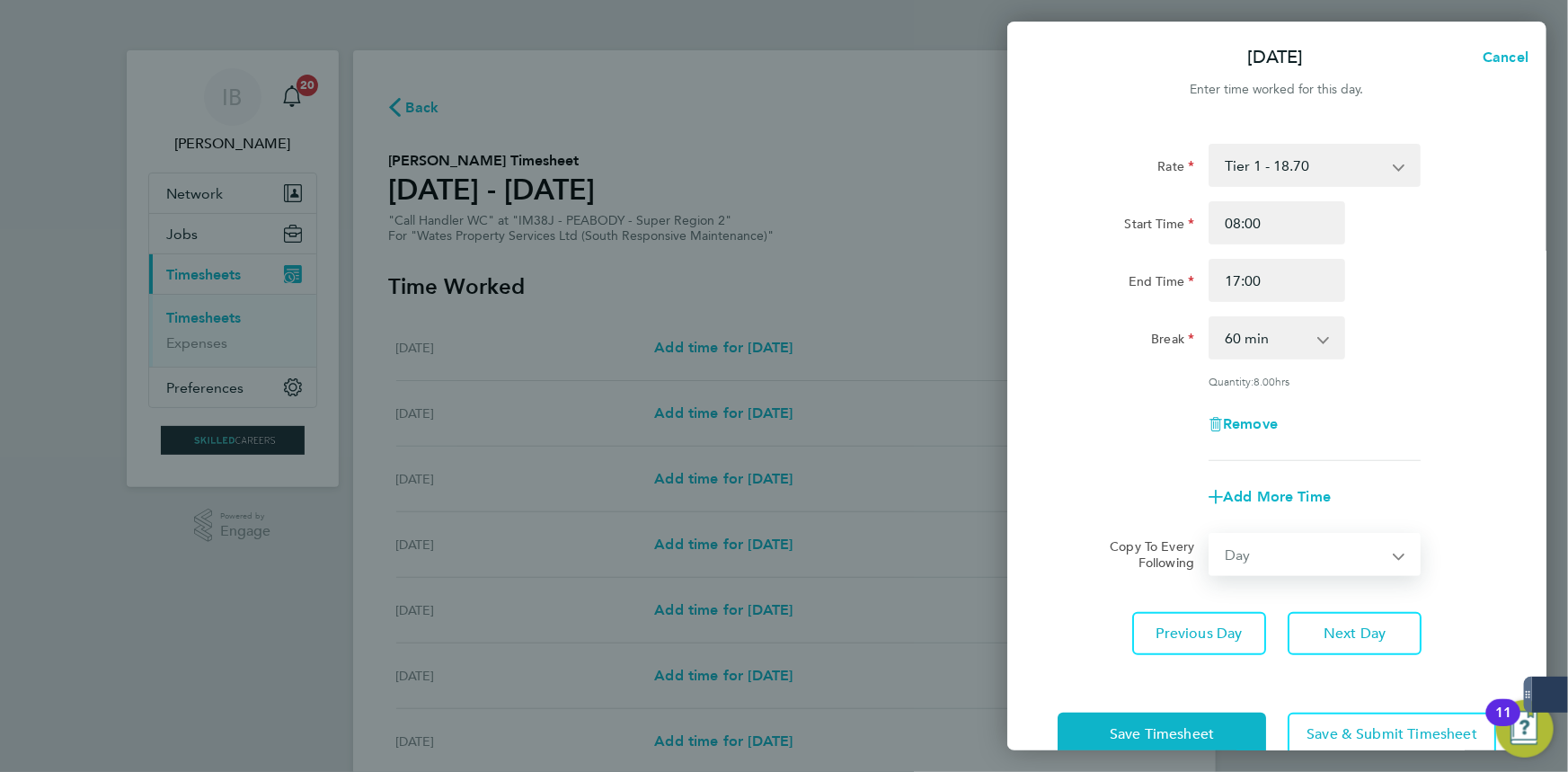
click at [1210, 535] on select "Select days Day [DATE] [DATE] [DATE] [DATE]" at bounding box center [1304, 555] width 188 height 40
select select "[DATE]"
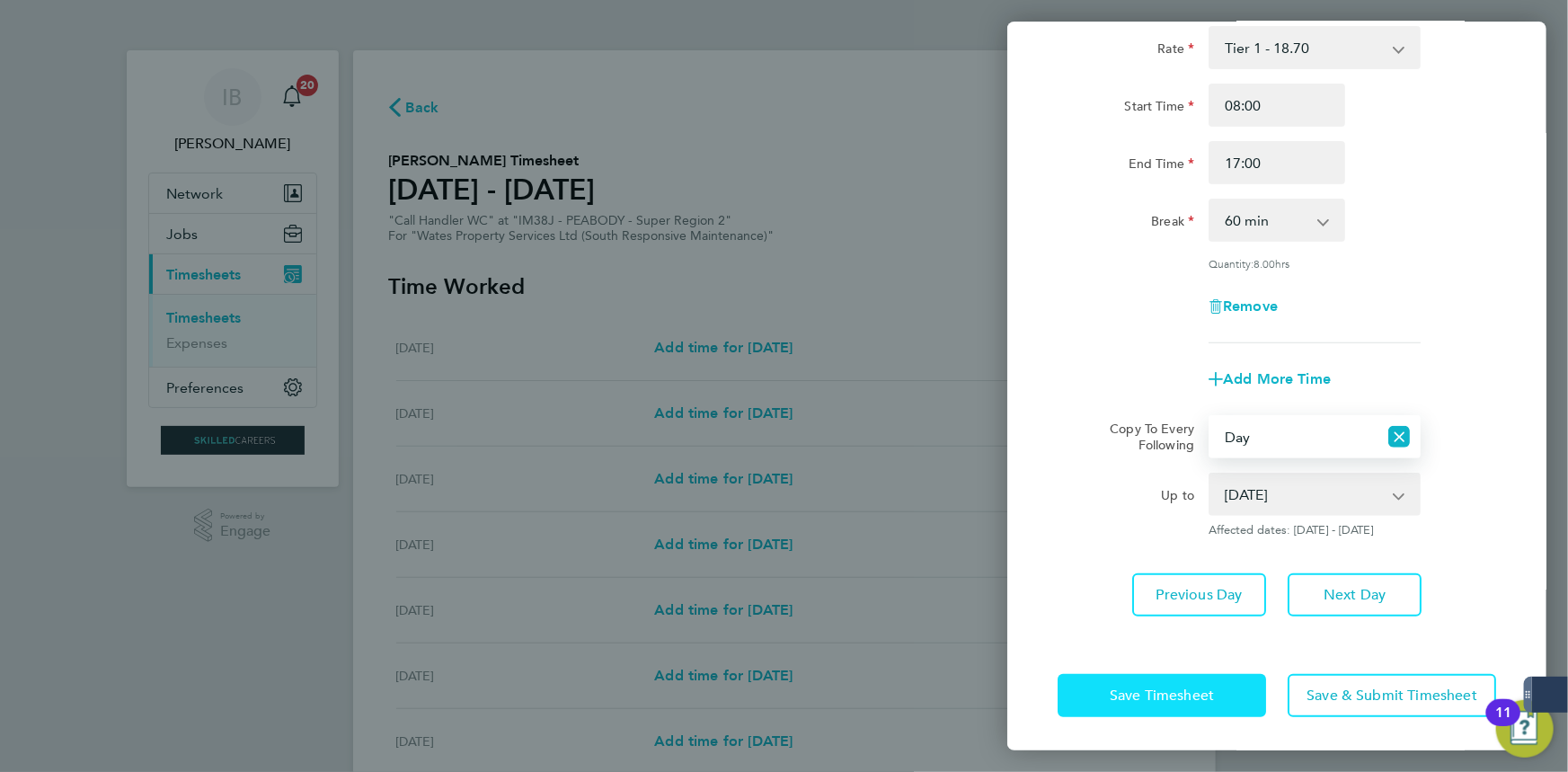
click at [1203, 692] on span "Save Timesheet" at bounding box center [1162, 695] width 105 height 18
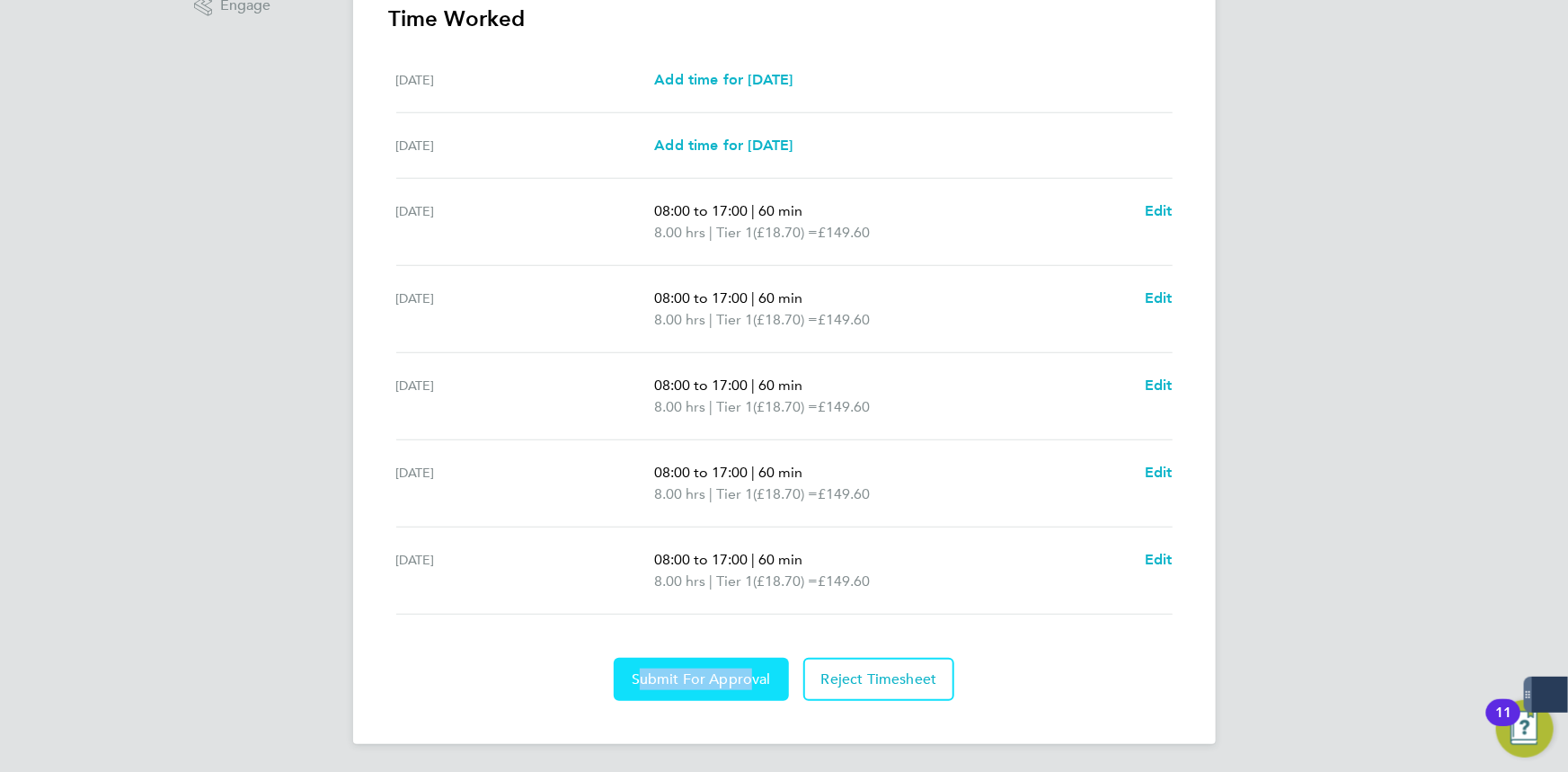
click at [737, 662] on section "Time Worked [DATE] Add time for [DATE] Add time for [DATE] [DATE] Add time for …" at bounding box center [785, 353] width 791 height 696
click at [728, 644] on section "Time Worked [DATE] Add time for [DATE] Add time for [DATE] [DATE] Add time for …" at bounding box center [785, 353] width 791 height 696
click at [718, 664] on button "Submit For Approval" at bounding box center [701, 678] width 175 height 43
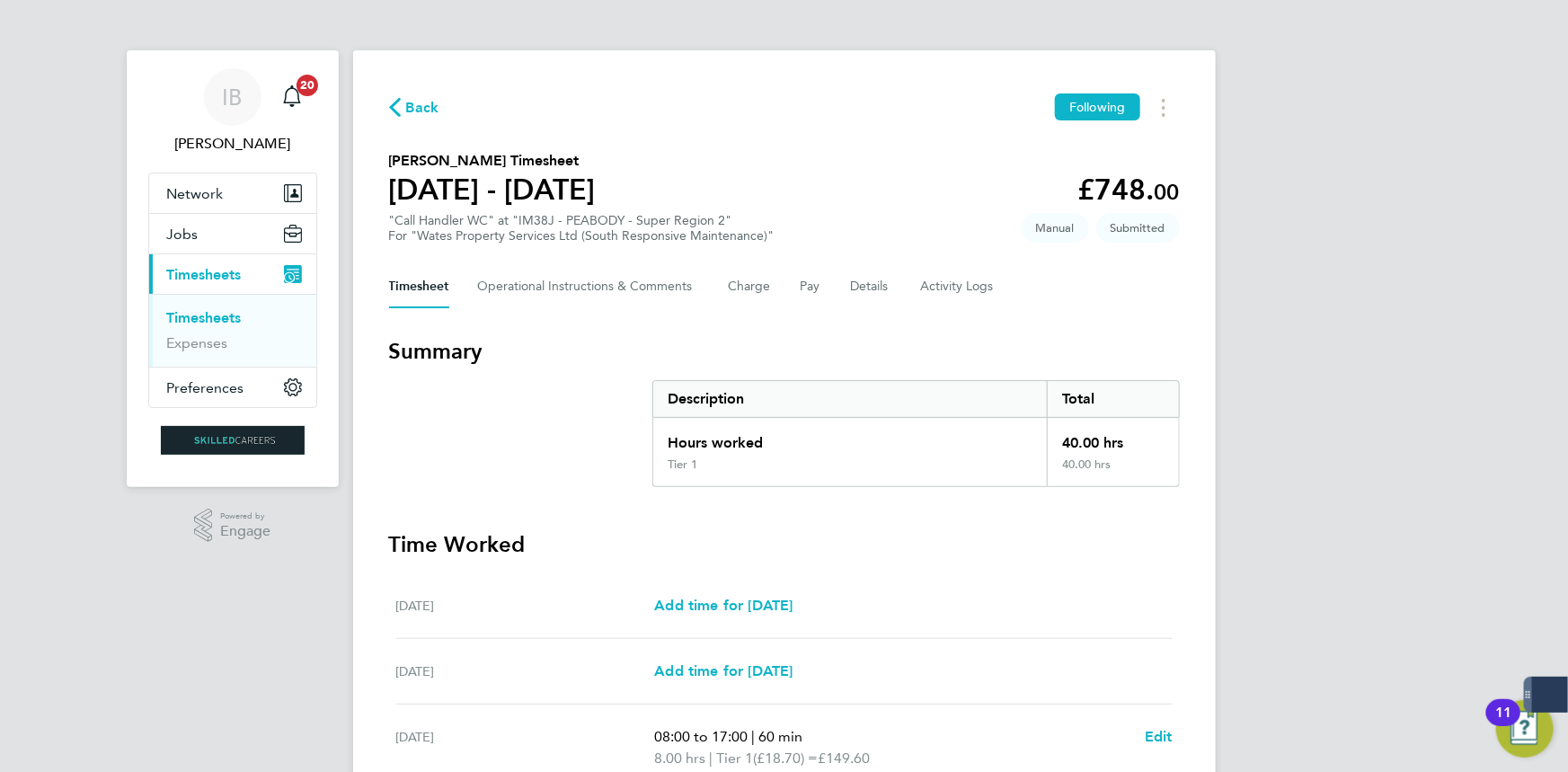
click at [429, 106] on span "Back" at bounding box center [422, 108] width 33 height 22
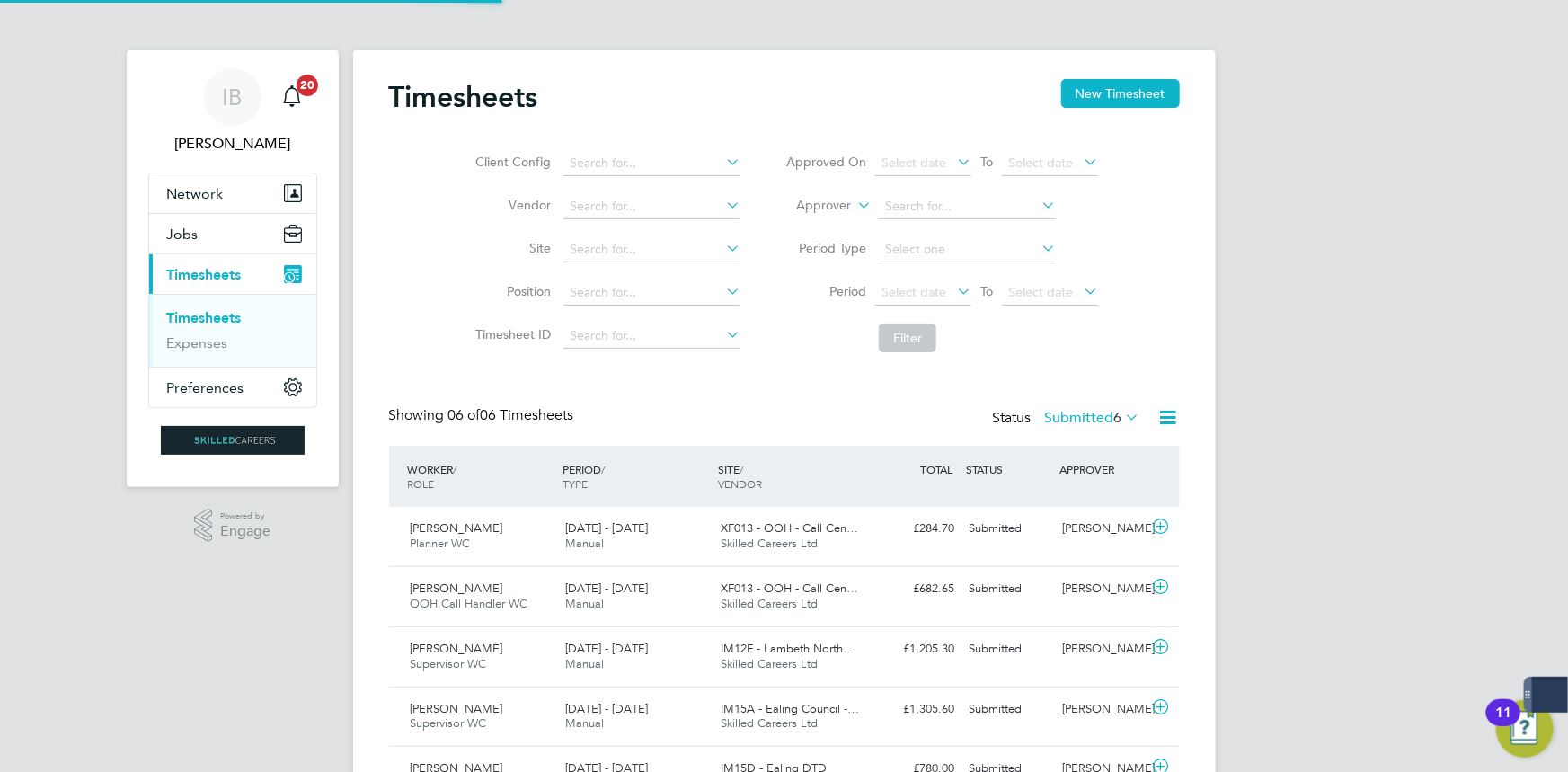
scroll to position [45, 155]
